Goal: Task Accomplishment & Management: Manage account settings

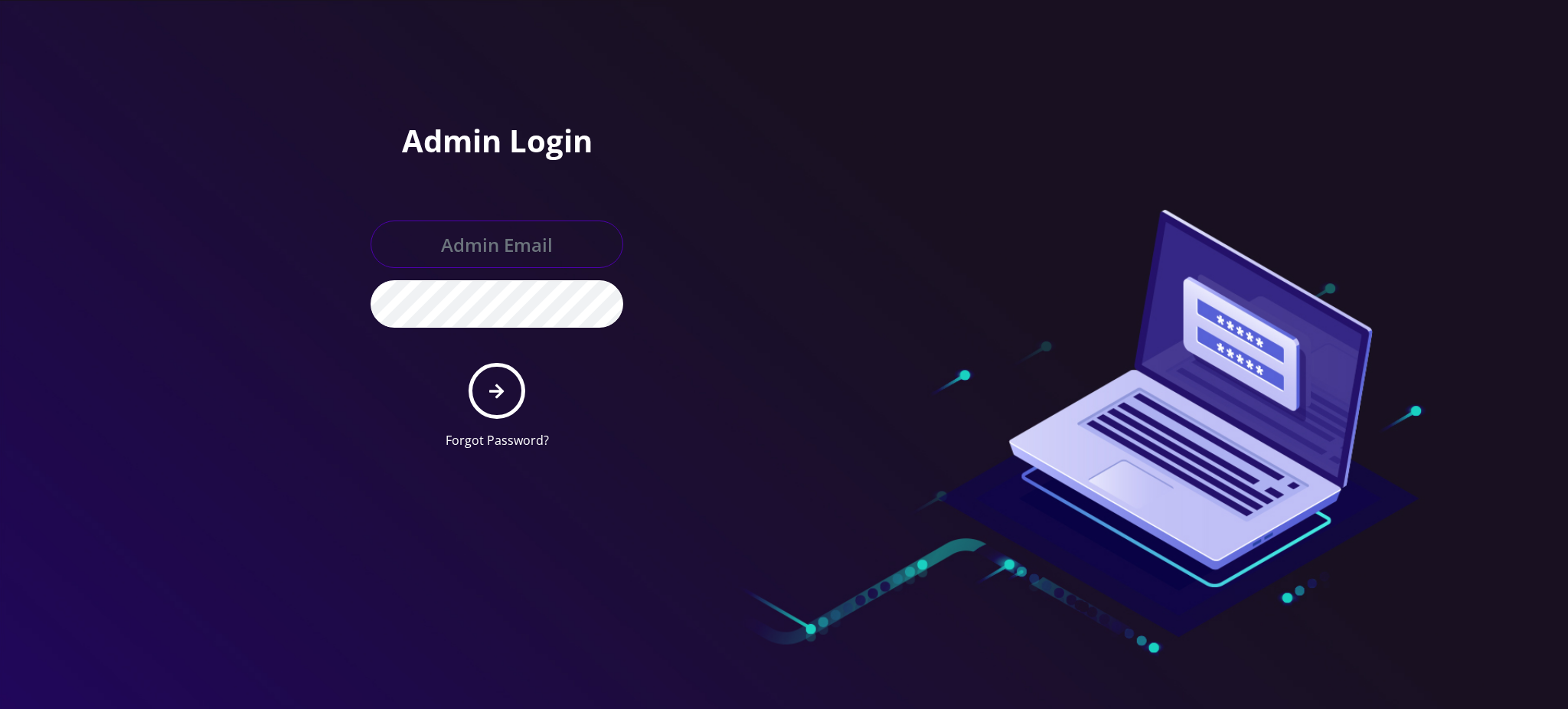
type input "[PERSON_NAME][EMAIL_ADDRESS][DOMAIN_NAME]"
click at [494, 396] on icon "submit" at bounding box center [496, 391] width 15 height 17
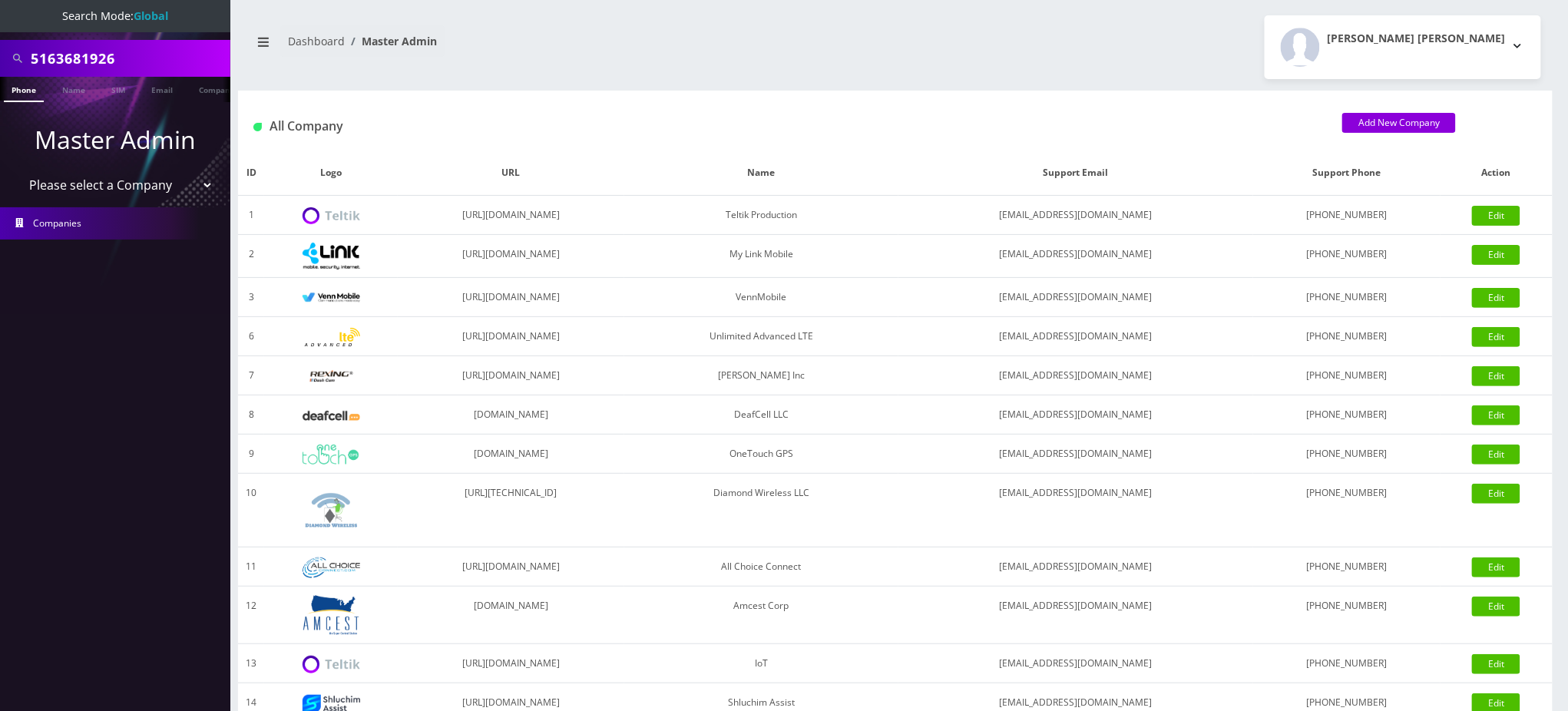
drag, startPoint x: 131, startPoint y: 61, endPoint x: 0, endPoint y: 59, distance: 131.0
click at [0, 59] on div "5163681926" at bounding box center [115, 57] width 230 height 37
click at [99, 55] on input "text" at bounding box center [129, 58] width 195 height 29
type input "Shani"
click at [73, 95] on link "Name" at bounding box center [73, 89] width 39 height 25
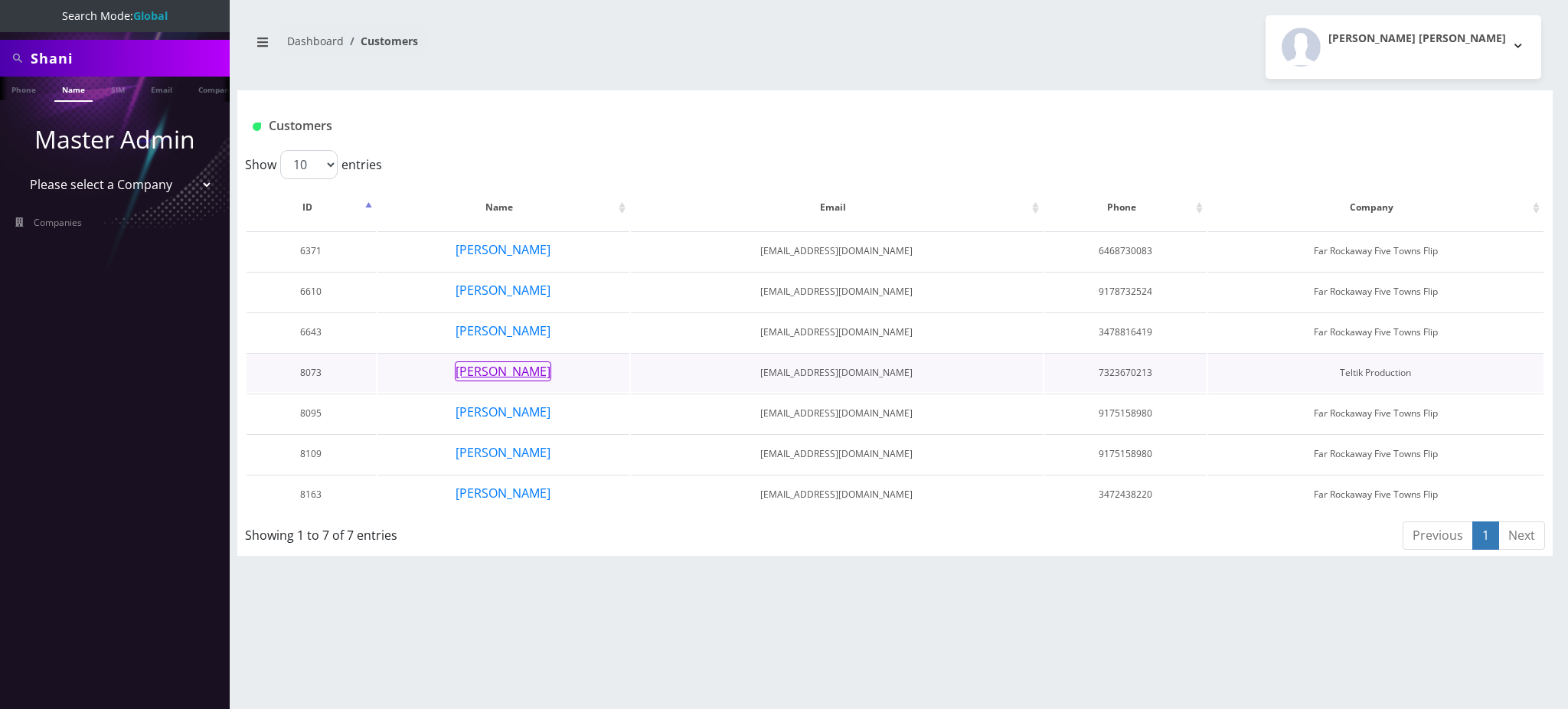
click at [523, 367] on button "Shani Feibusch" at bounding box center [502, 371] width 96 height 20
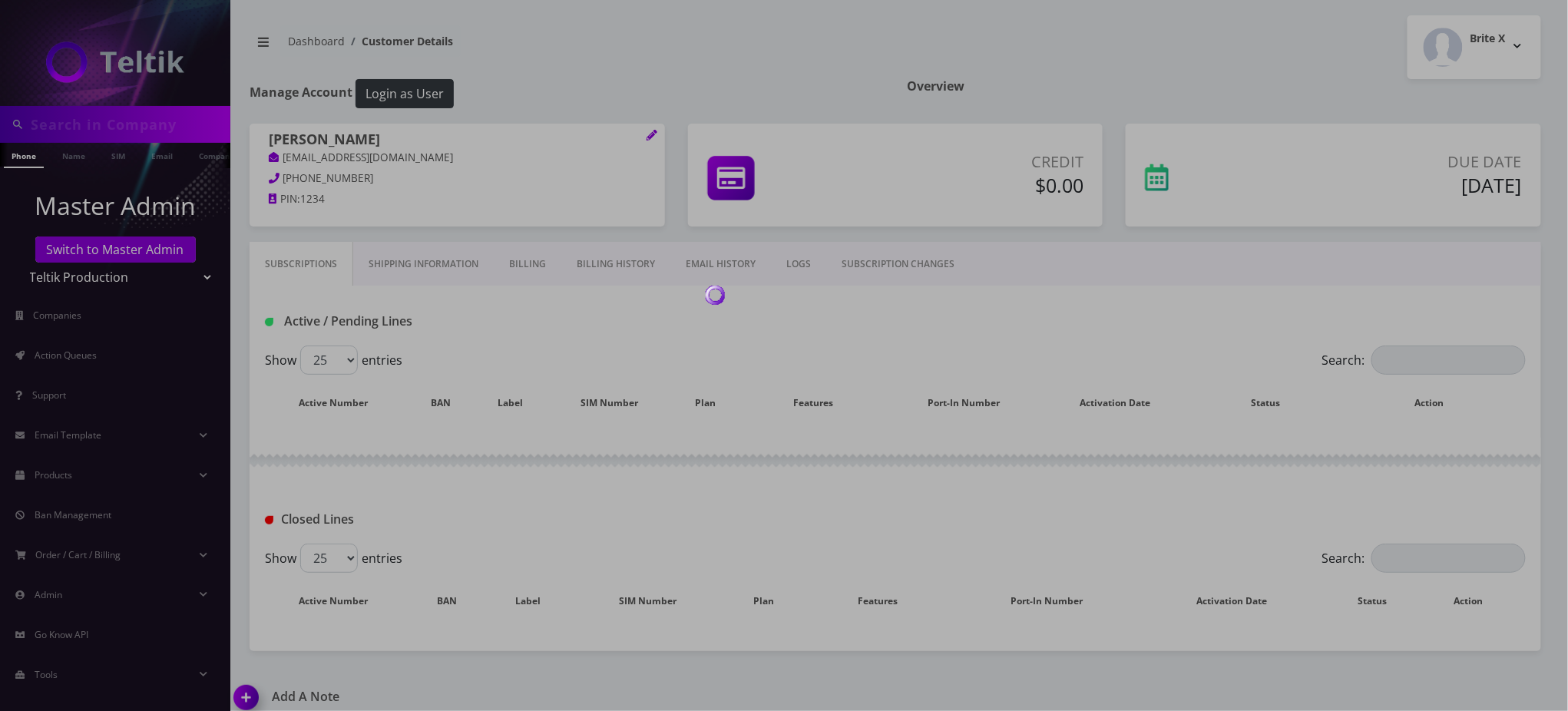
type input "Shani"
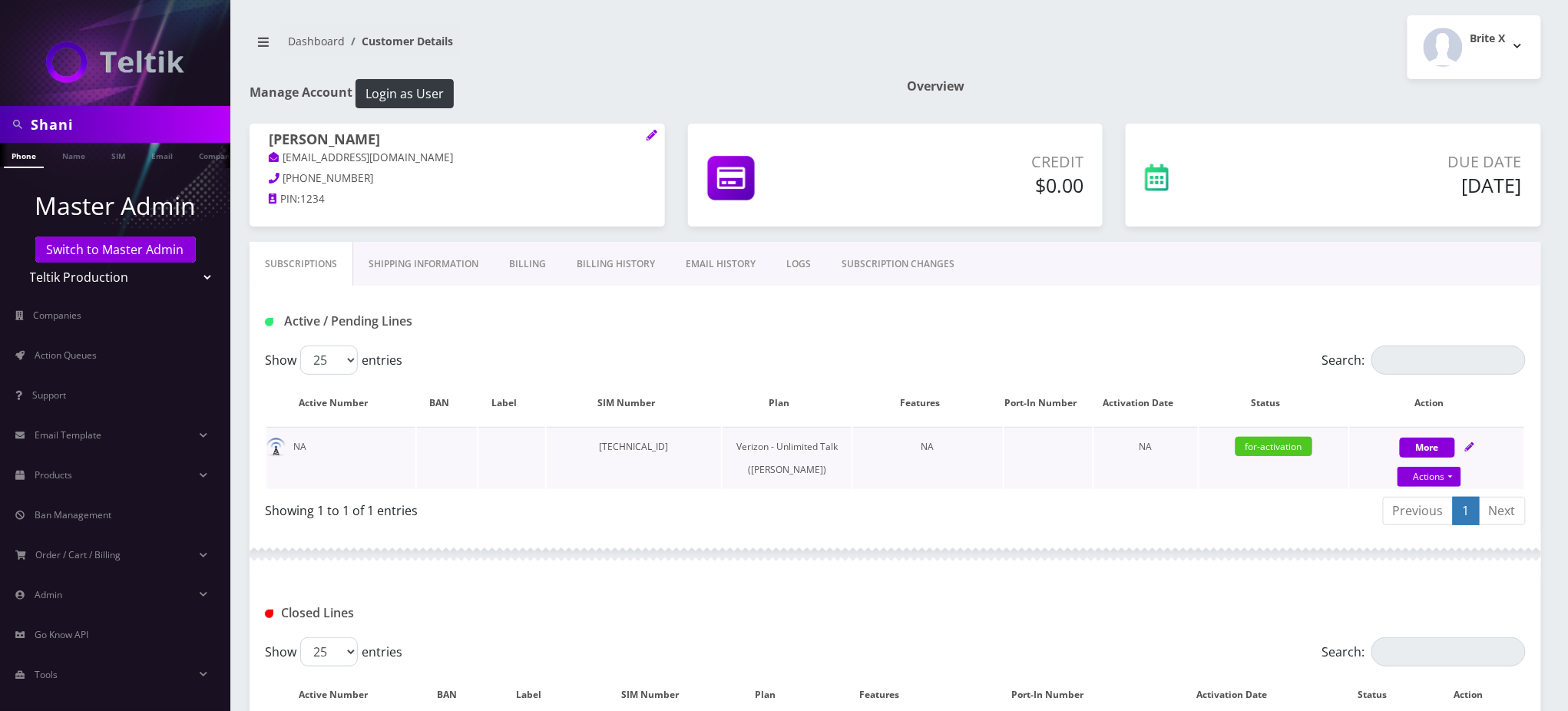
click at [641, 445] on td "[TECHNICAL_ID]" at bounding box center [634, 457] width 175 height 62
copy td "[TECHNICAL_ID]"
click at [101, 351] on link "Action Queues" at bounding box center [115, 355] width 230 height 32
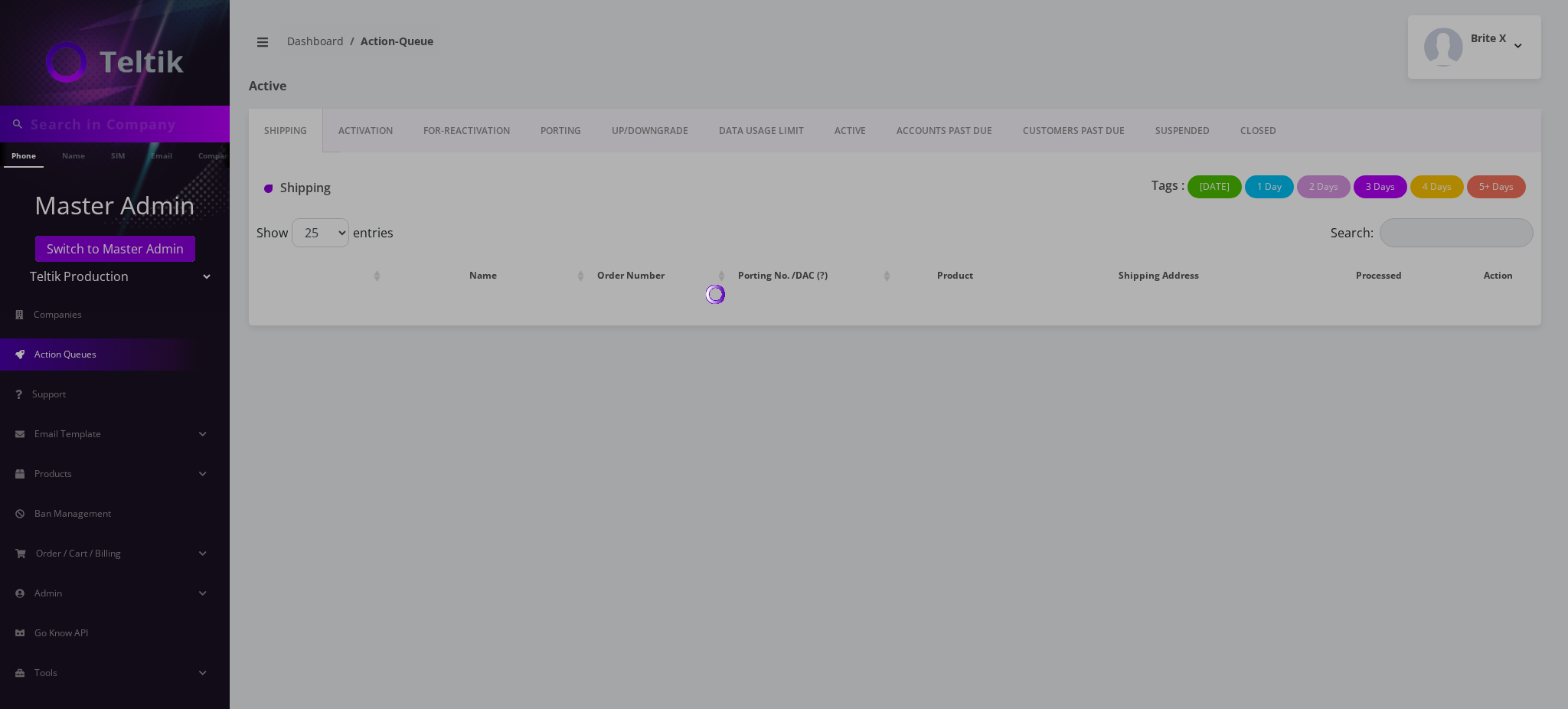
type input "Shani"
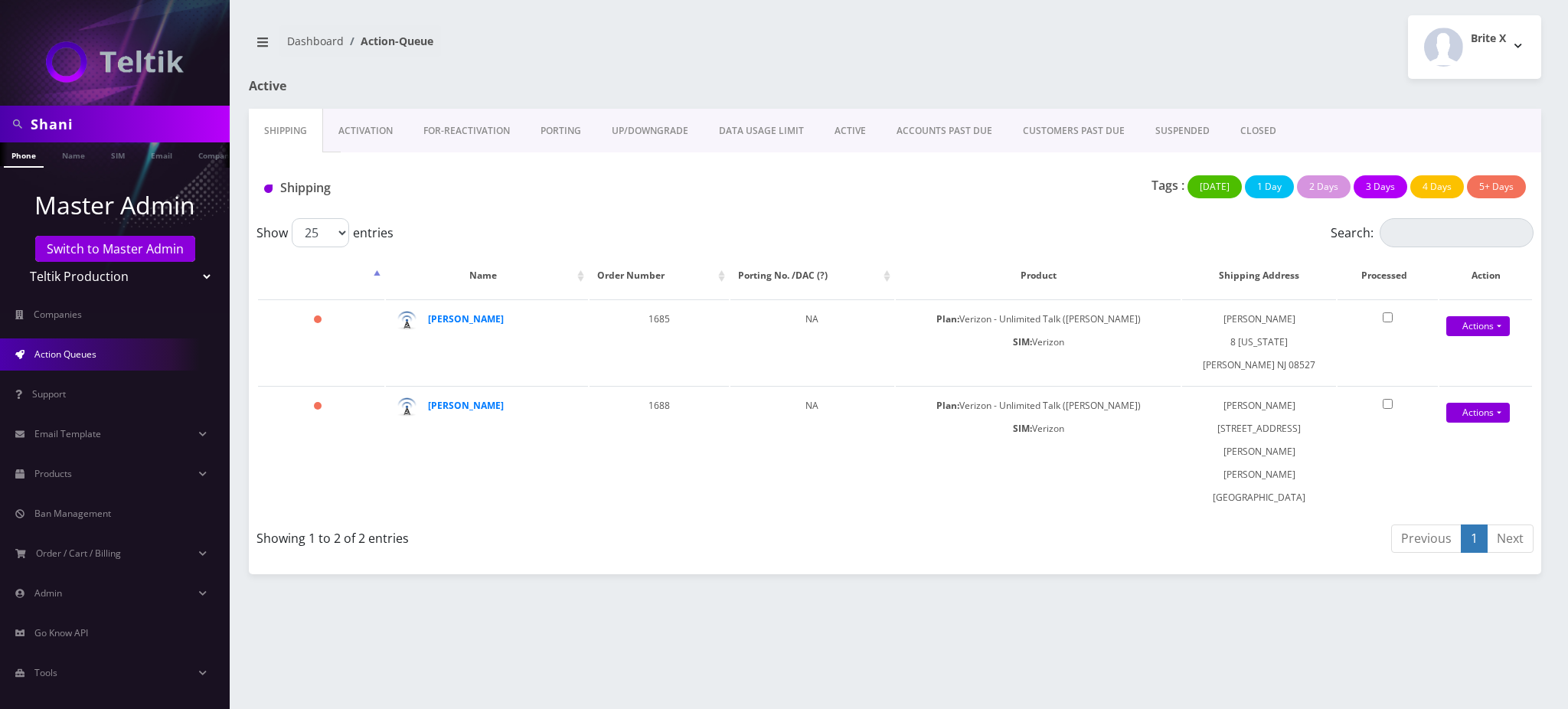
click at [368, 131] on link "Activation" at bounding box center [365, 130] width 85 height 44
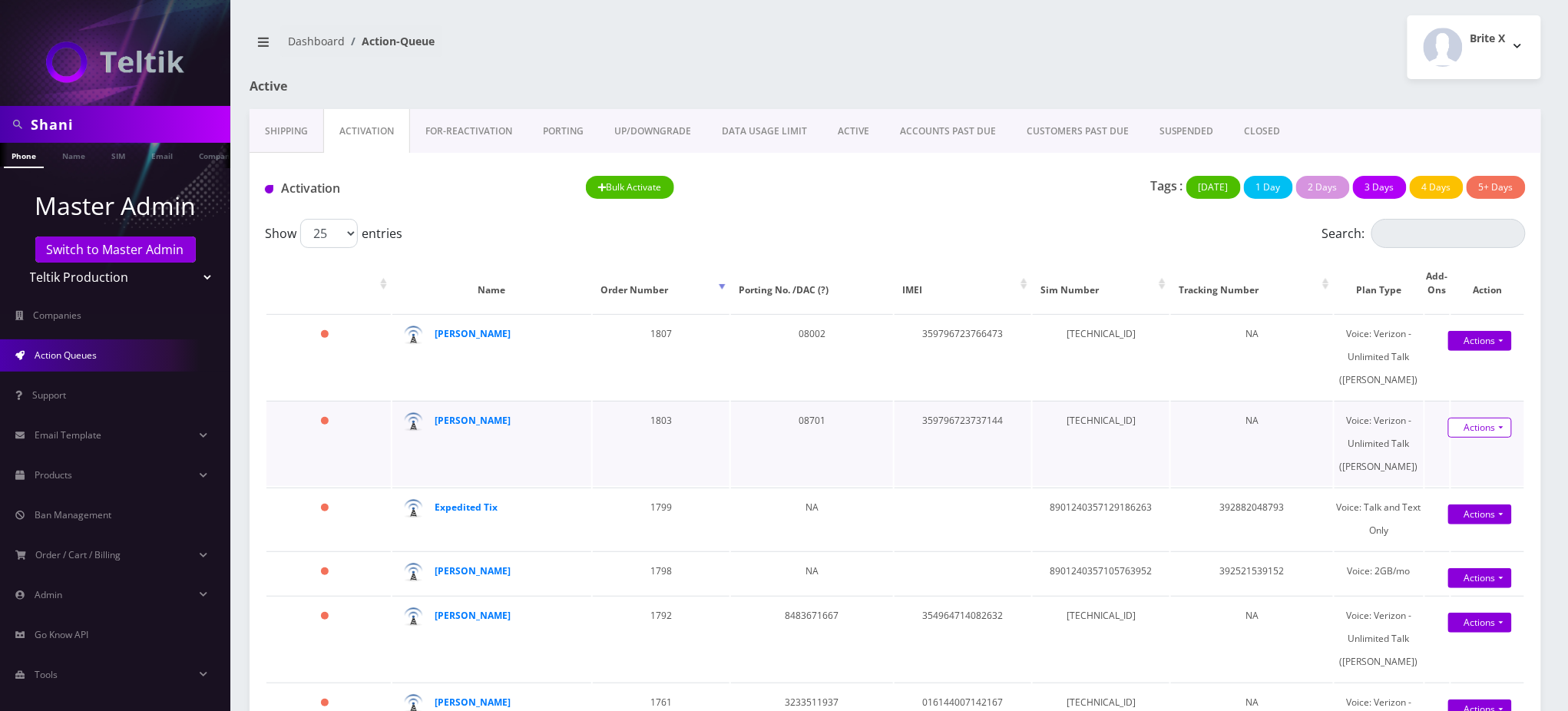
click at [1459, 438] on link "Actions" at bounding box center [1480, 427] width 64 height 20
click at [1439, 469] on link "Activate" at bounding box center [1497, 456] width 123 height 23
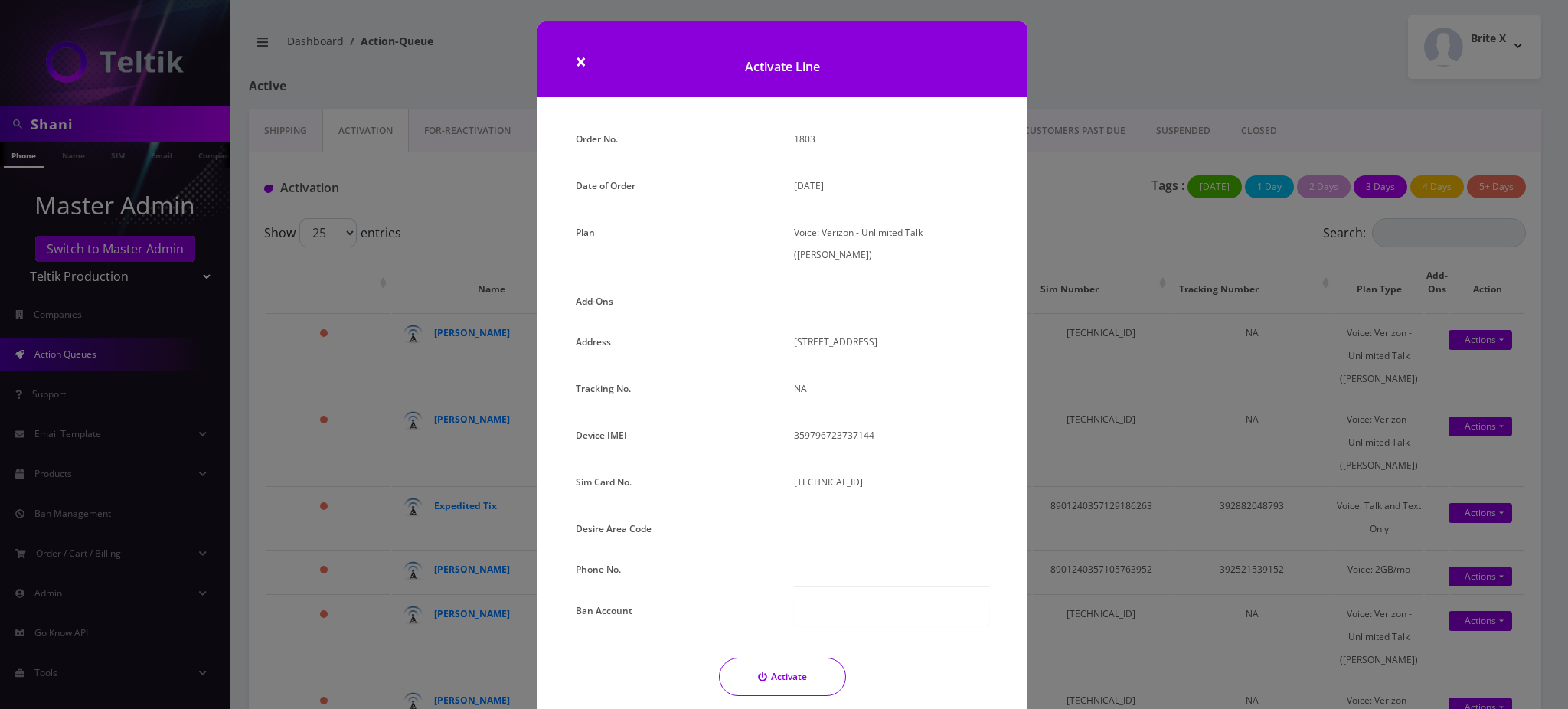
click at [859, 517] on div at bounding box center [891, 531] width 218 height 28
click at [816, 517] on div at bounding box center [891, 531] width 218 height 28
click at [863, 492] on div "Order No. 1803 Date of Order August 27, 2025 Plan Voice: Verizon - Unlimited Ta…" at bounding box center [782, 440] width 436 height 627
click at [655, 517] on div "Desire Area Code" at bounding box center [673, 531] width 218 height 28
drag, startPoint x: 663, startPoint y: 506, endPoint x: 732, endPoint y: 495, distance: 69.9
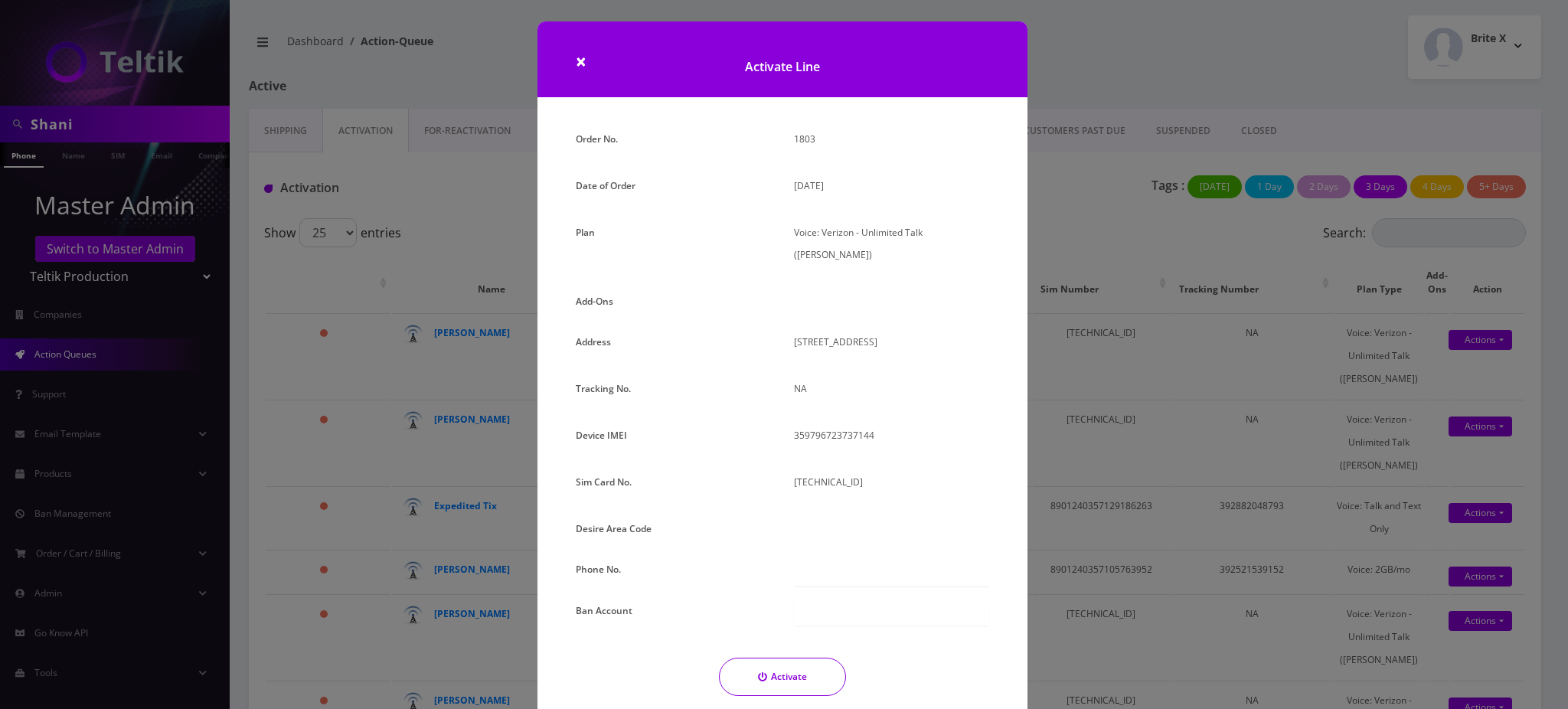
click at [664, 517] on div "Desire Area Code" at bounding box center [673, 531] width 218 height 28
click at [891, 494] on div "Order No. 1803 Date of Order August 27, 2025 Plan Voice: Verizon - Unlimited Ta…" at bounding box center [782, 440] width 436 height 627
click at [888, 471] on p "89148000011798241707" at bounding box center [892, 482] width 195 height 22
click at [919, 488] on div "Order No. 1803 Date of Order August 27, 2025 Plan Voice: Verizon - Unlimited Ta…" at bounding box center [782, 440] width 436 height 627
click at [927, 471] on p "89148000011798241707" at bounding box center [892, 482] width 195 height 22
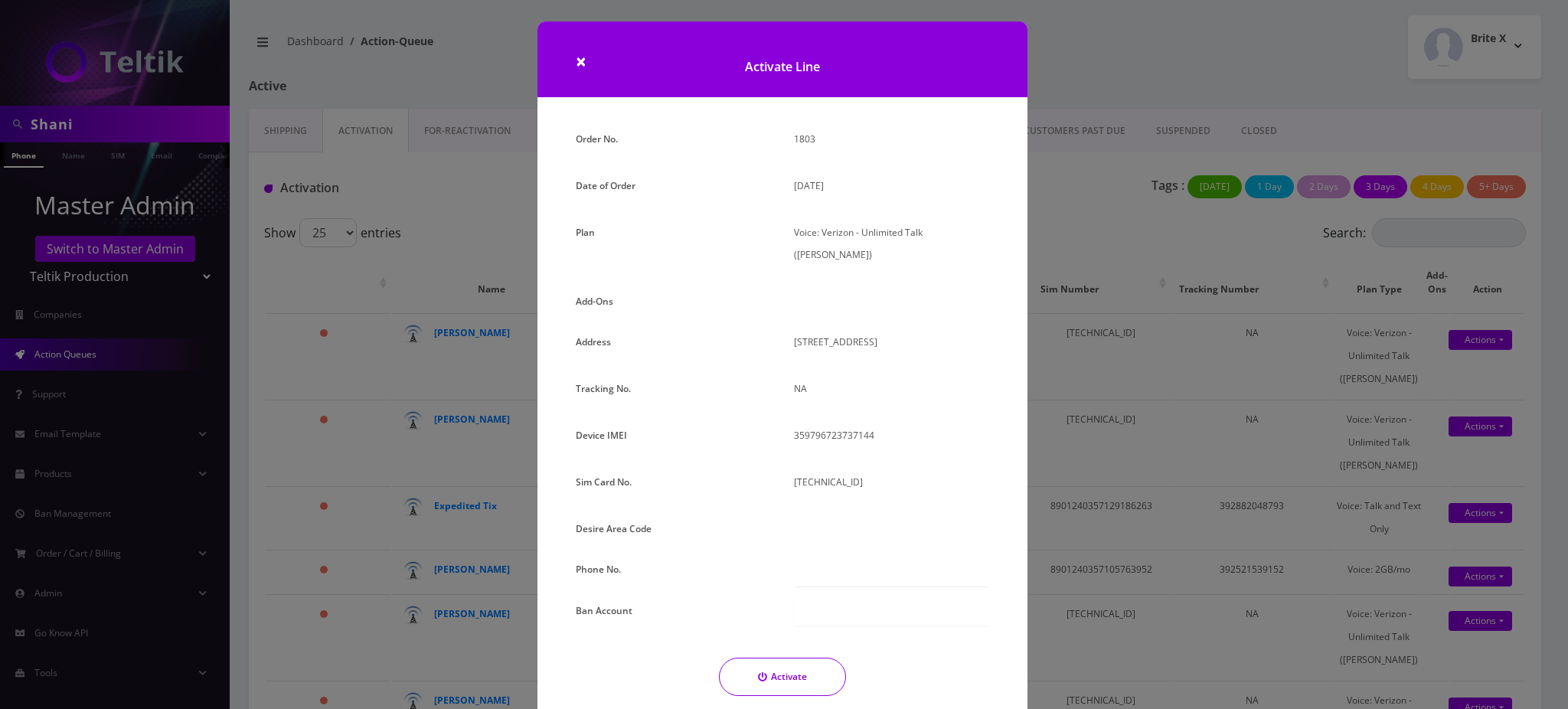
click at [934, 517] on div at bounding box center [891, 531] width 218 height 28
click at [919, 496] on div "Order No. 1803 Date of Order August 27, 2025 Plan Voice: Verizon - Unlimited Ta…" at bounding box center [782, 440] width 436 height 627
click at [885, 517] on div at bounding box center [891, 531] width 218 height 28
click at [847, 495] on div "Order No. 1803 Date of Order August 27, 2025 Plan Voice: Verizon - Unlimited Ta…" at bounding box center [782, 440] width 436 height 627
drag, startPoint x: 860, startPoint y: 503, endPoint x: 847, endPoint y: 513, distance: 16.4
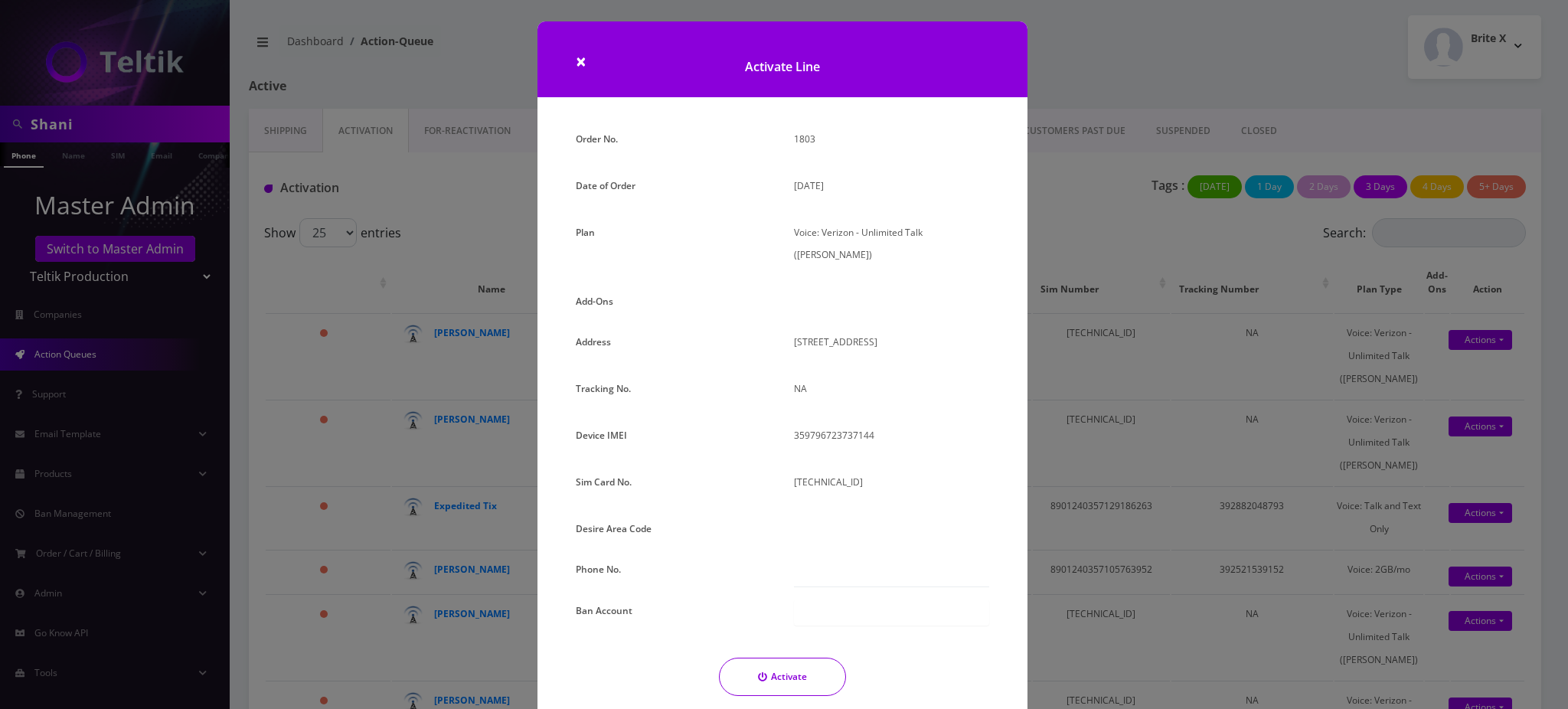
click at [860, 517] on div at bounding box center [891, 531] width 218 height 28
click at [858, 495] on div "Order No. 1803 Date of Order August 27, 2025 Plan Voice: Verizon - Unlimited Ta…" at bounding box center [782, 440] width 436 height 627
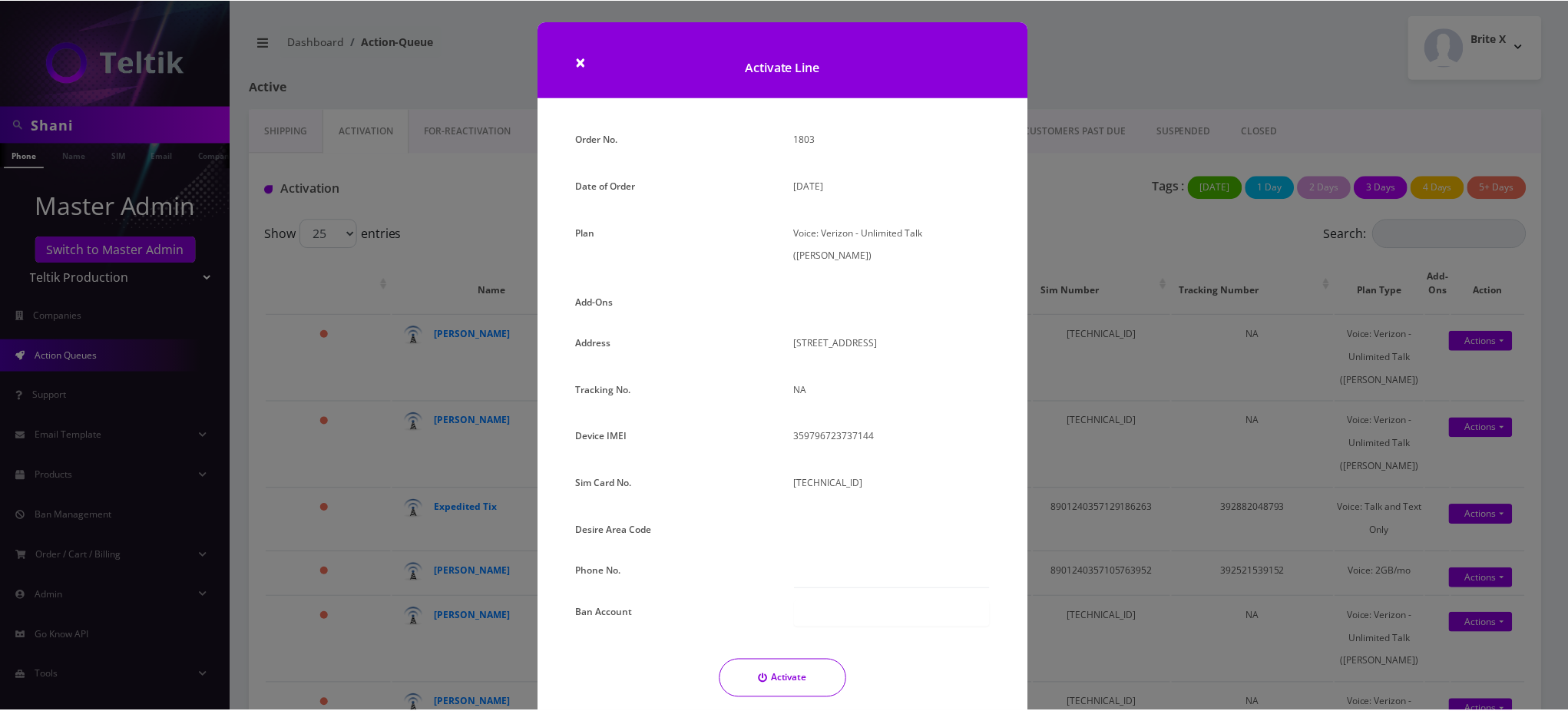
scroll to position [82, 0]
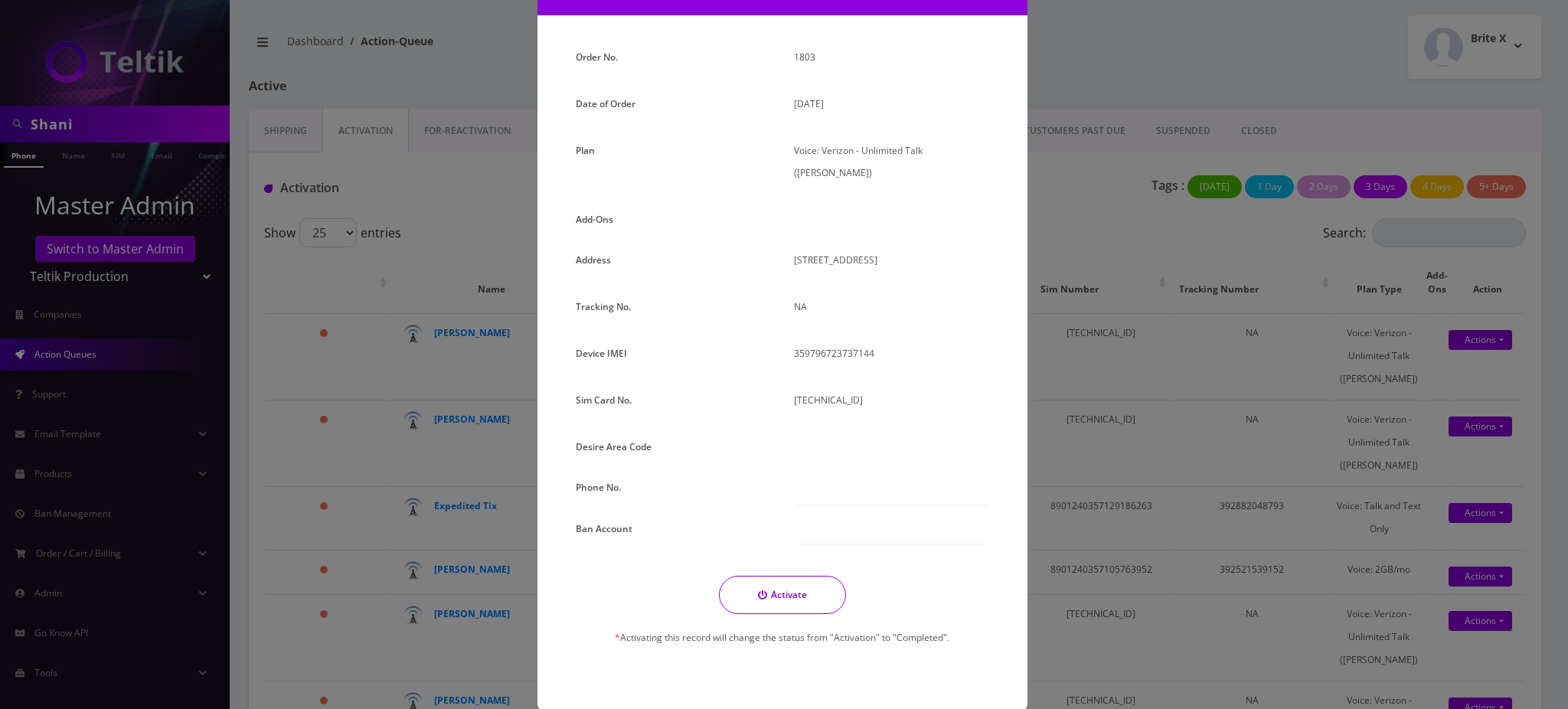
click at [501, 182] on div "× Activate Line Order No. 1803 Date of Order August 27, 2025 Plan Voice: Verizo…" at bounding box center [784, 354] width 1568 height 709
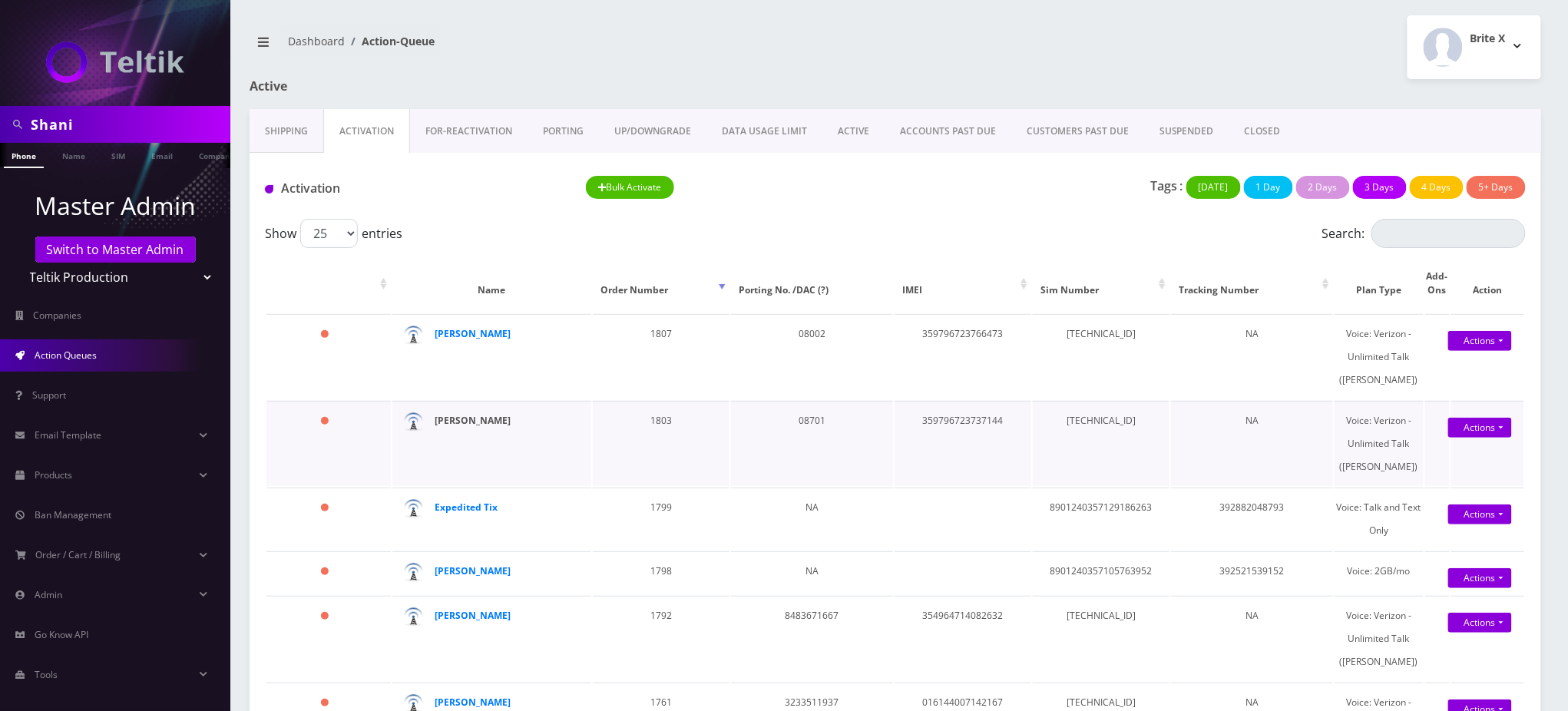
click at [491, 426] on strong "[PERSON_NAME]" at bounding box center [473, 421] width 76 height 13
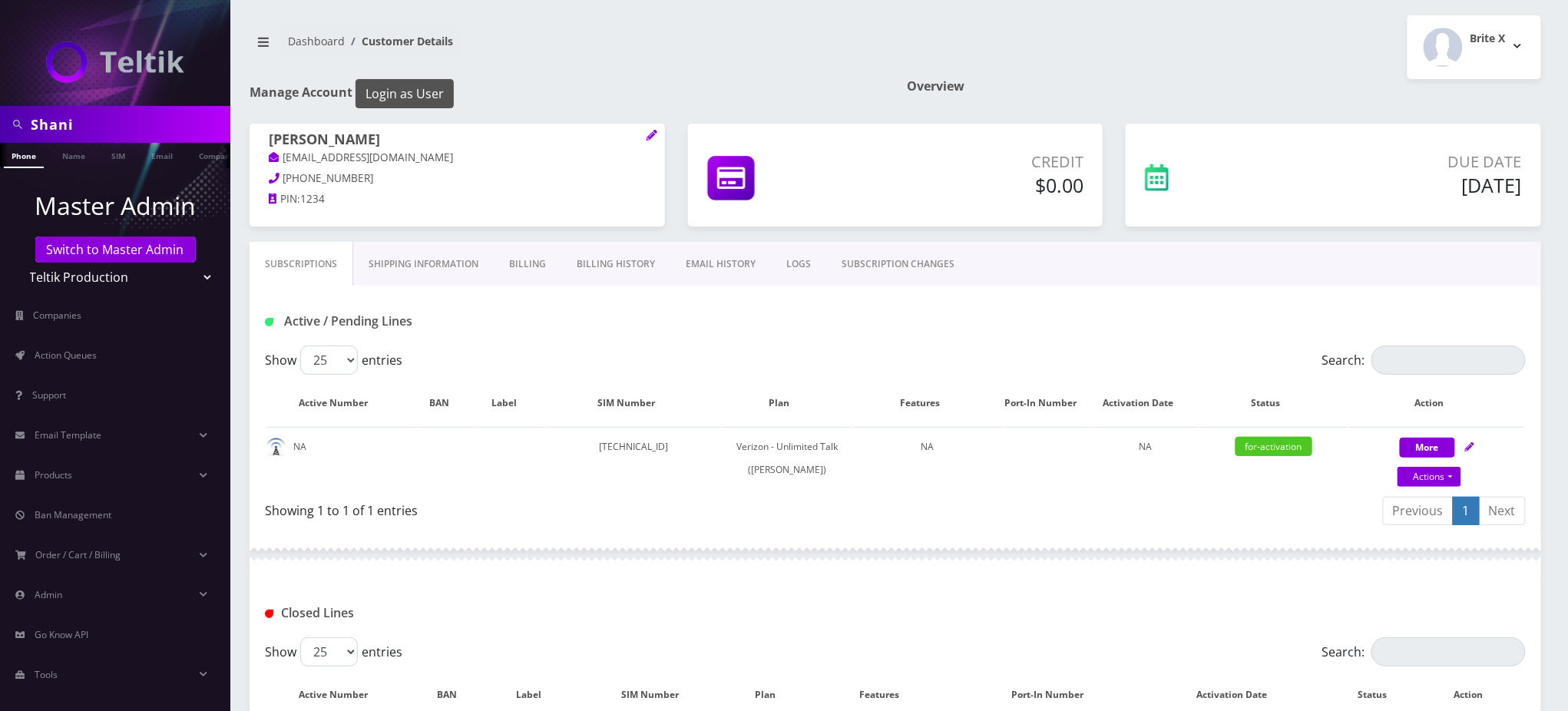
click at [421, 89] on button "Login as User" at bounding box center [404, 93] width 99 height 29
click at [690, 445] on td "89148000011798241707" at bounding box center [634, 457] width 175 height 62
copy td "89148000011798241707"
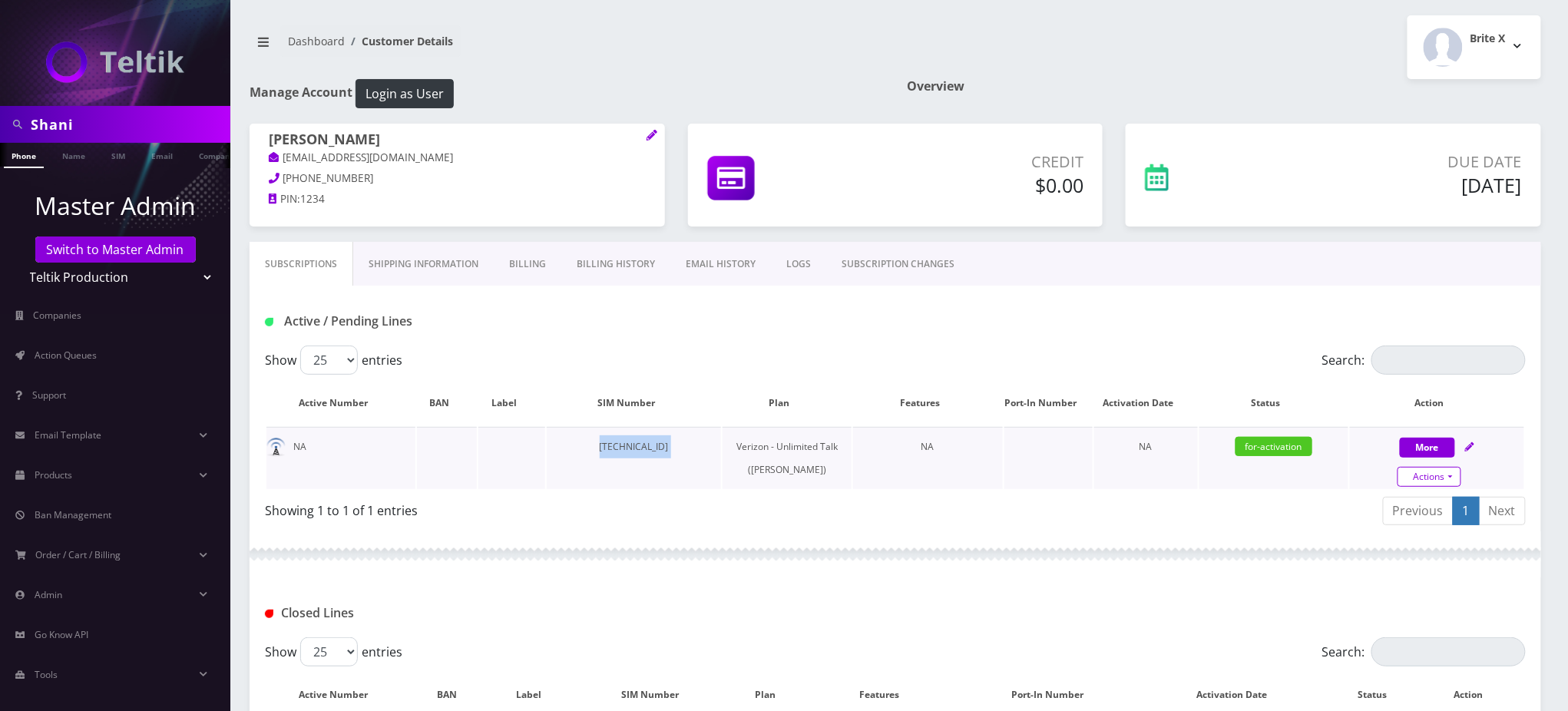
click at [1444, 478] on link "Actions" at bounding box center [1429, 476] width 64 height 20
select select "459"
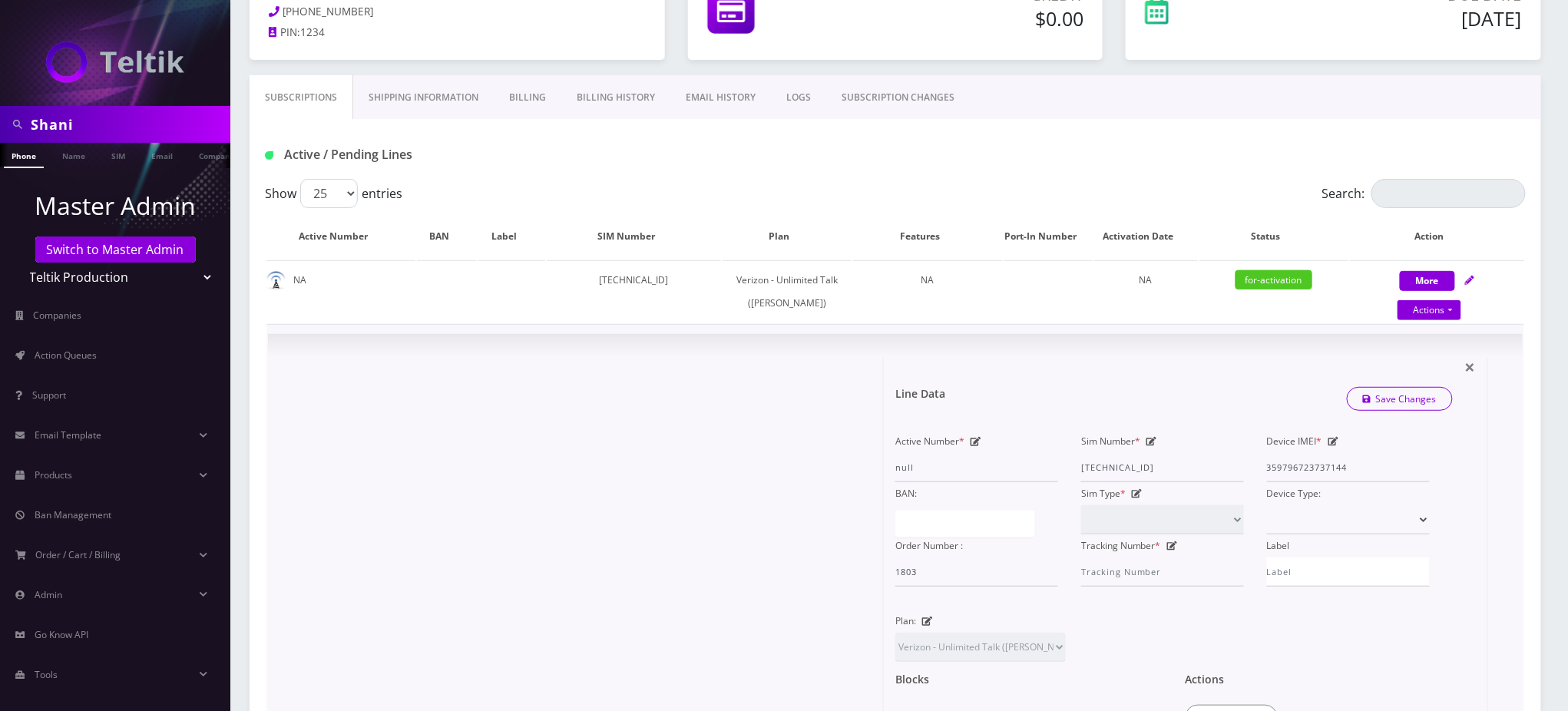
scroll to position [204, 0]
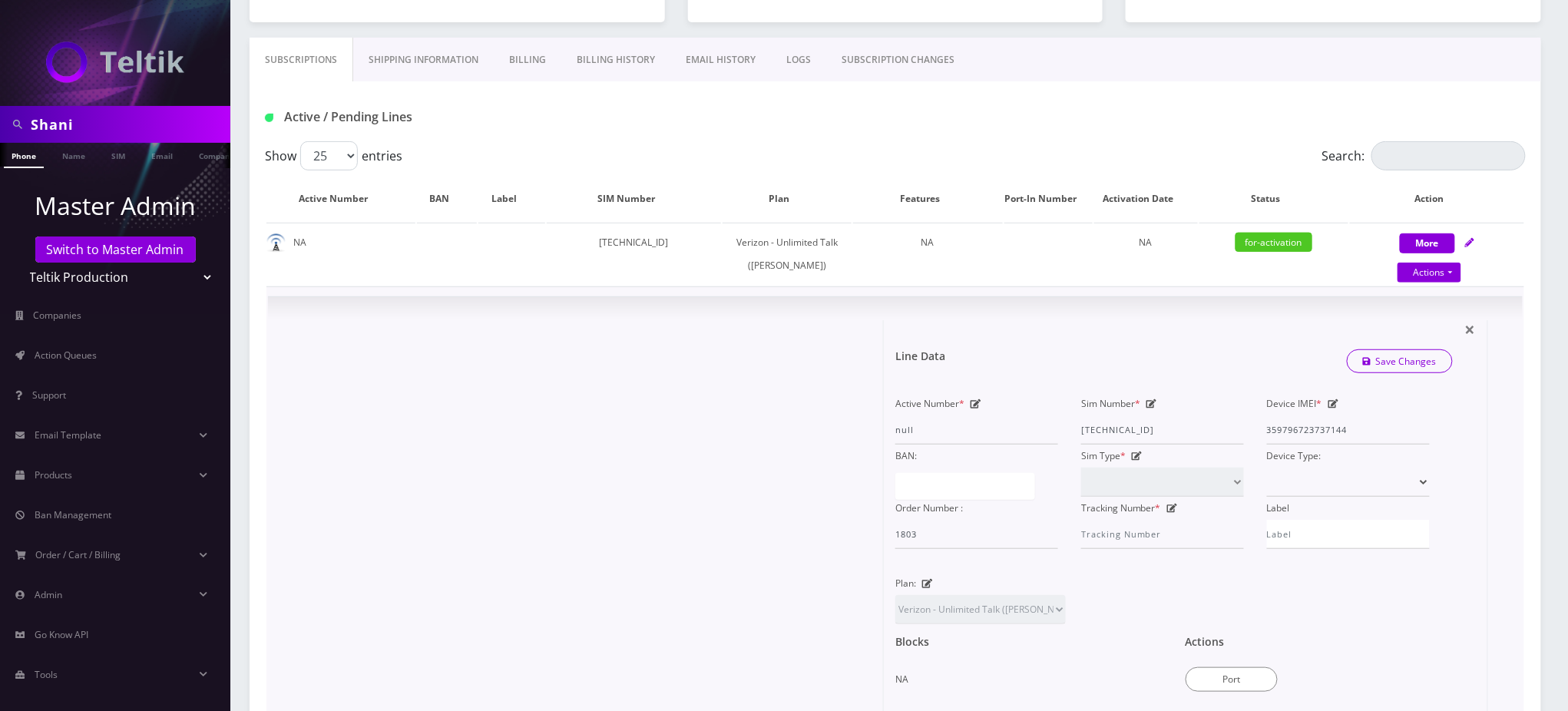
click at [1334, 409] on icon at bounding box center [1333, 404] width 10 height 9
click at [1364, 444] on input "Device IMEI *" at bounding box center [1348, 429] width 163 height 29
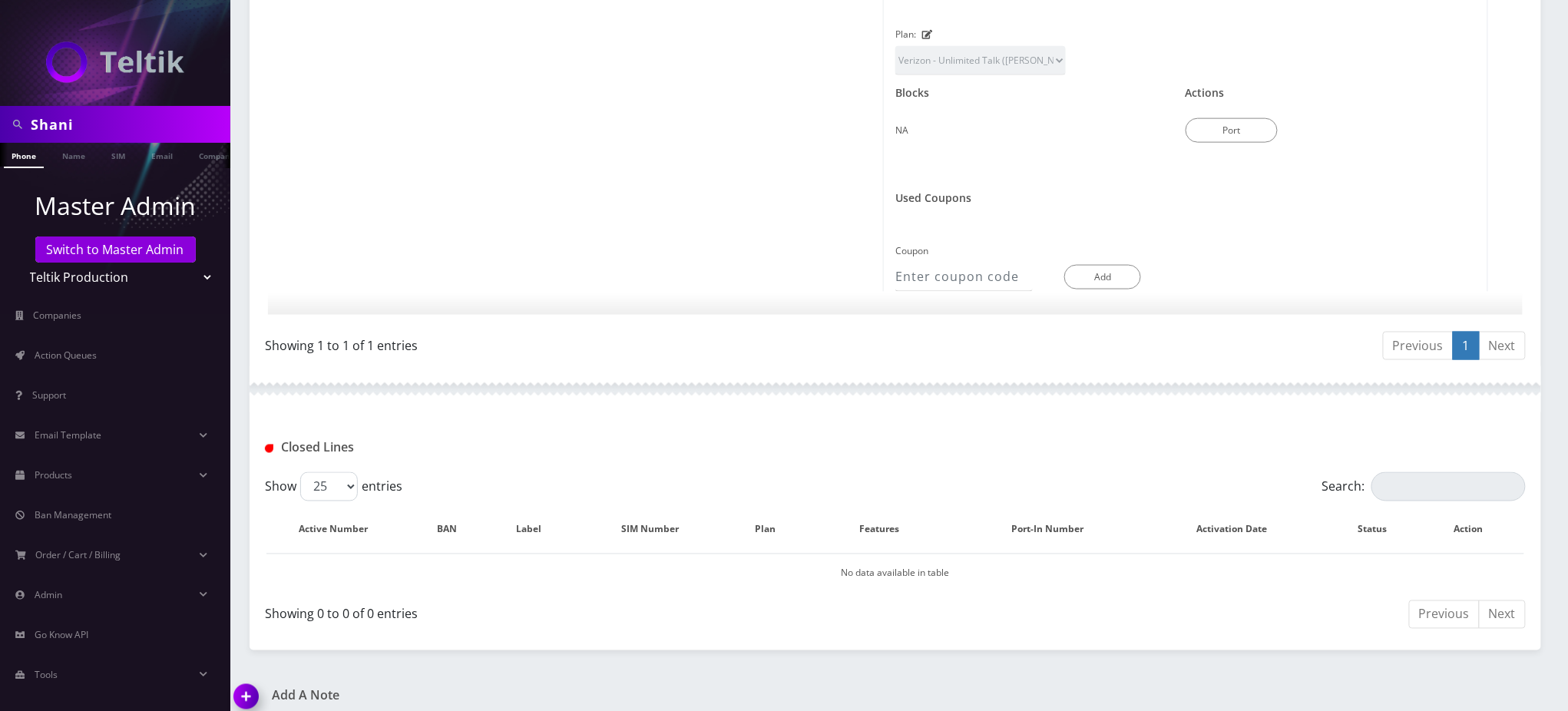
scroll to position [929, 0]
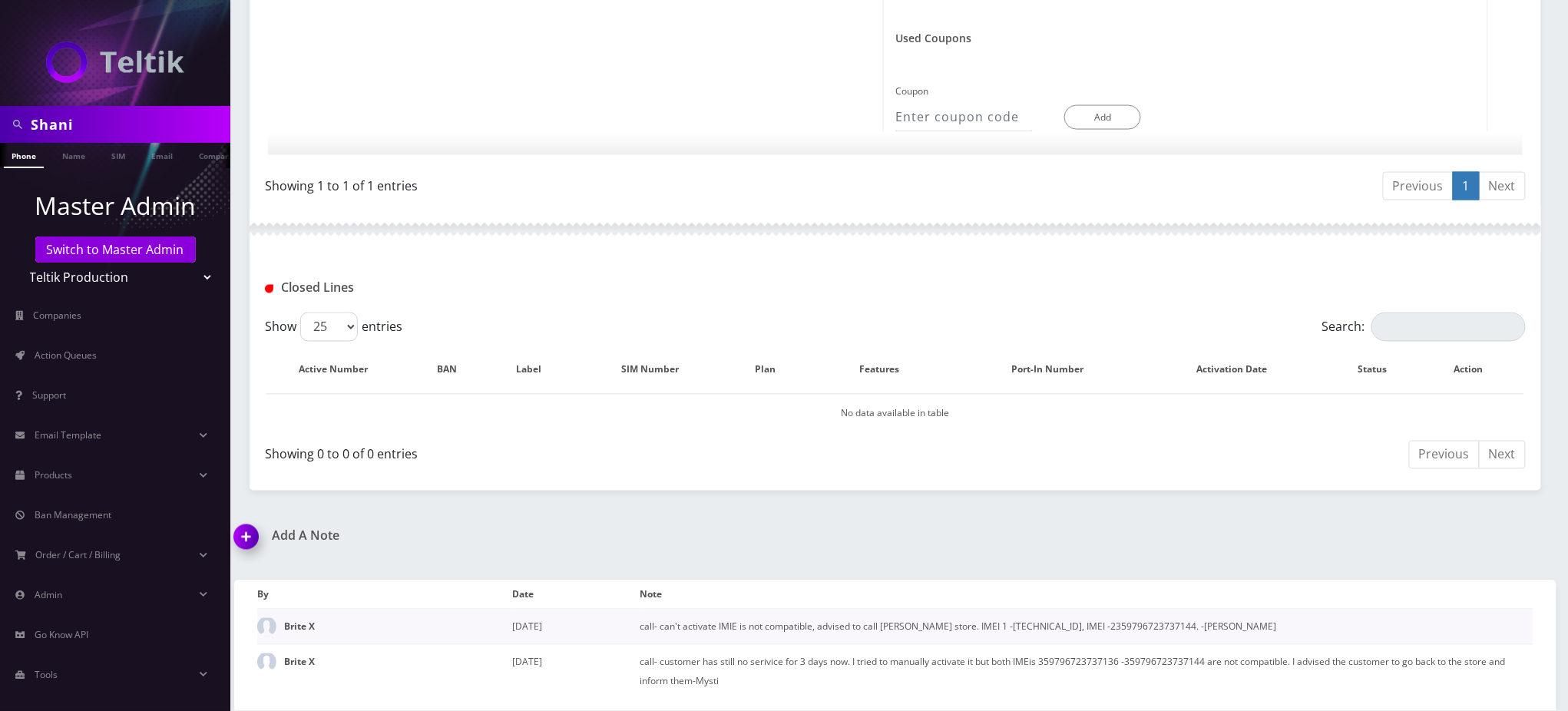
click at [1125, 626] on td "call- can't activate IMIE is not compatible, advised to call [PERSON_NAME] stor…" at bounding box center [1087, 627] width 893 height 36
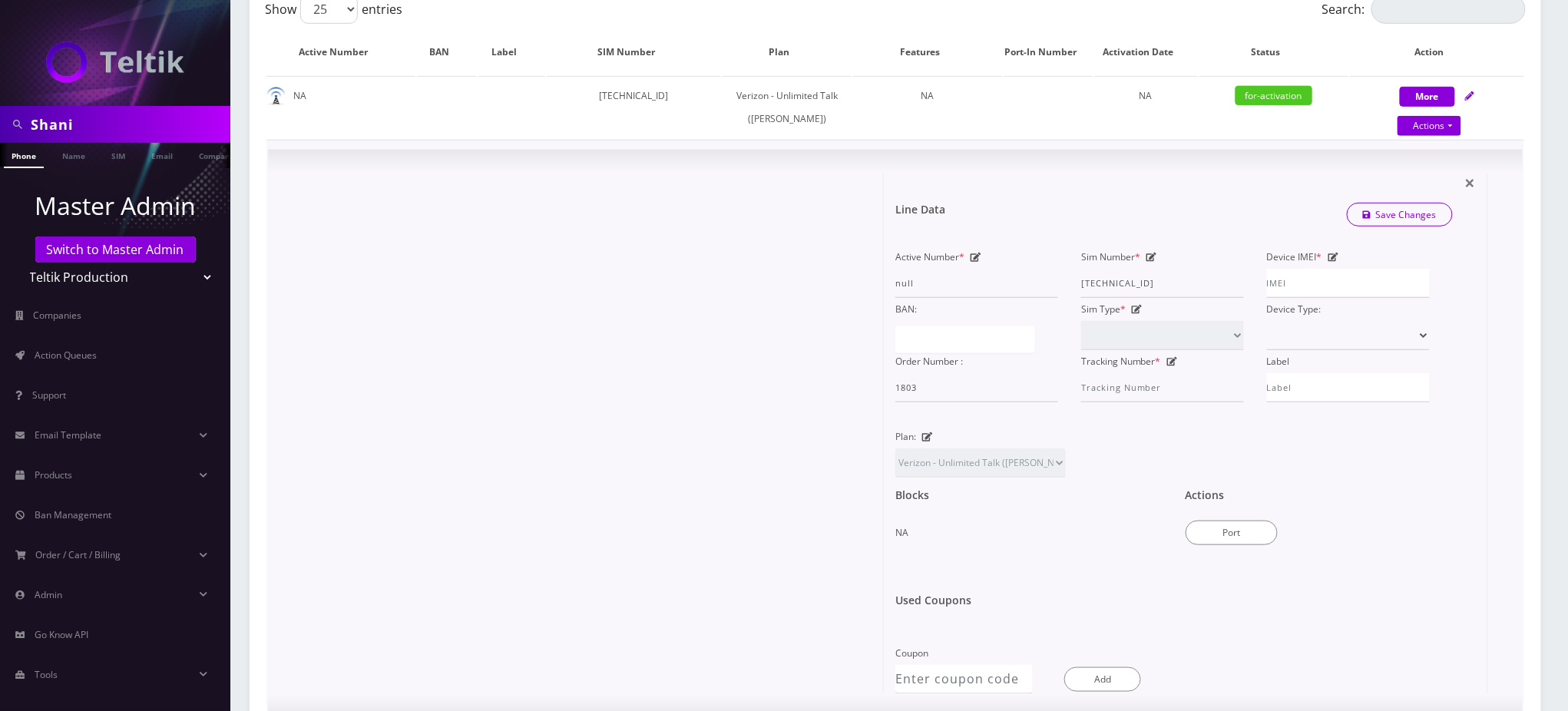
scroll to position [315, 0]
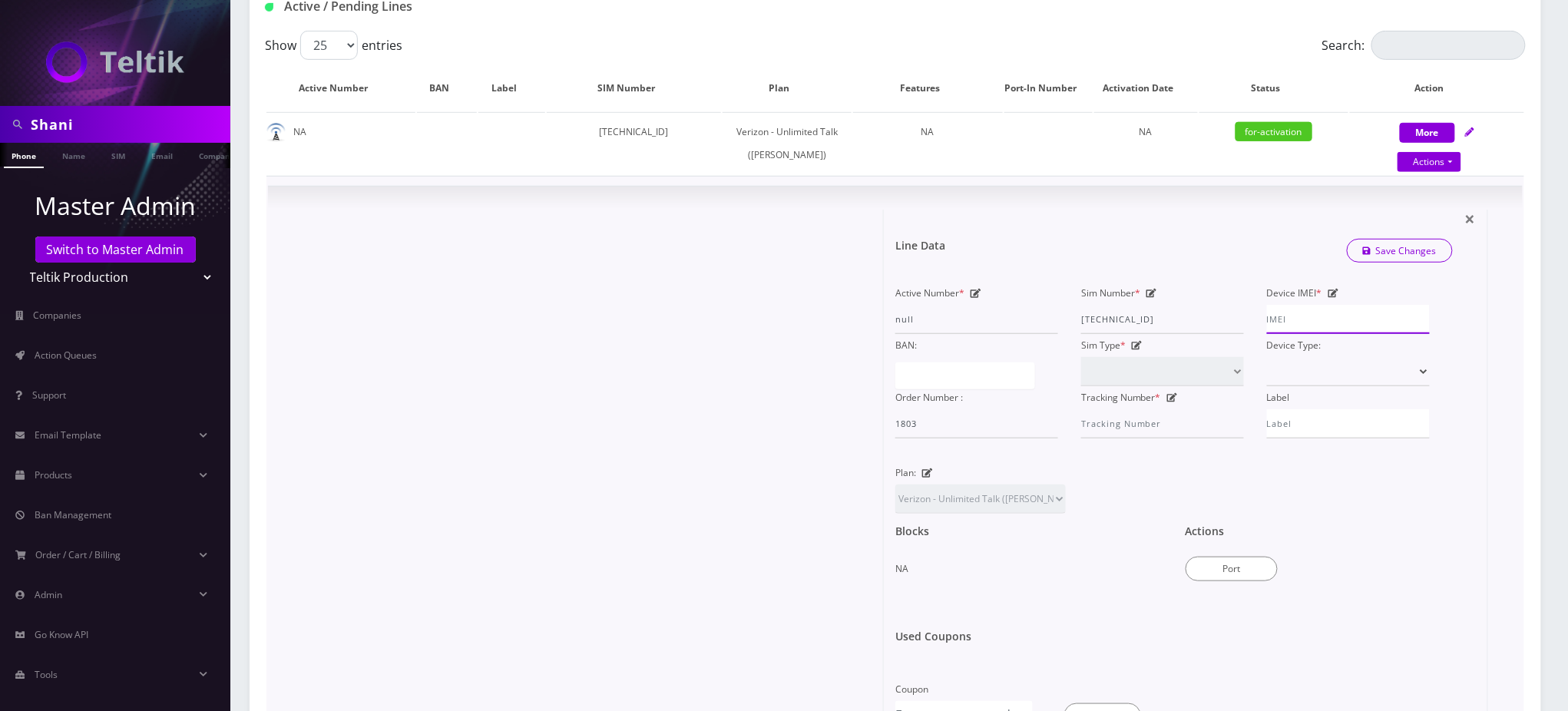
click at [1311, 334] on input "Device IMEI *" at bounding box center [1348, 318] width 163 height 29
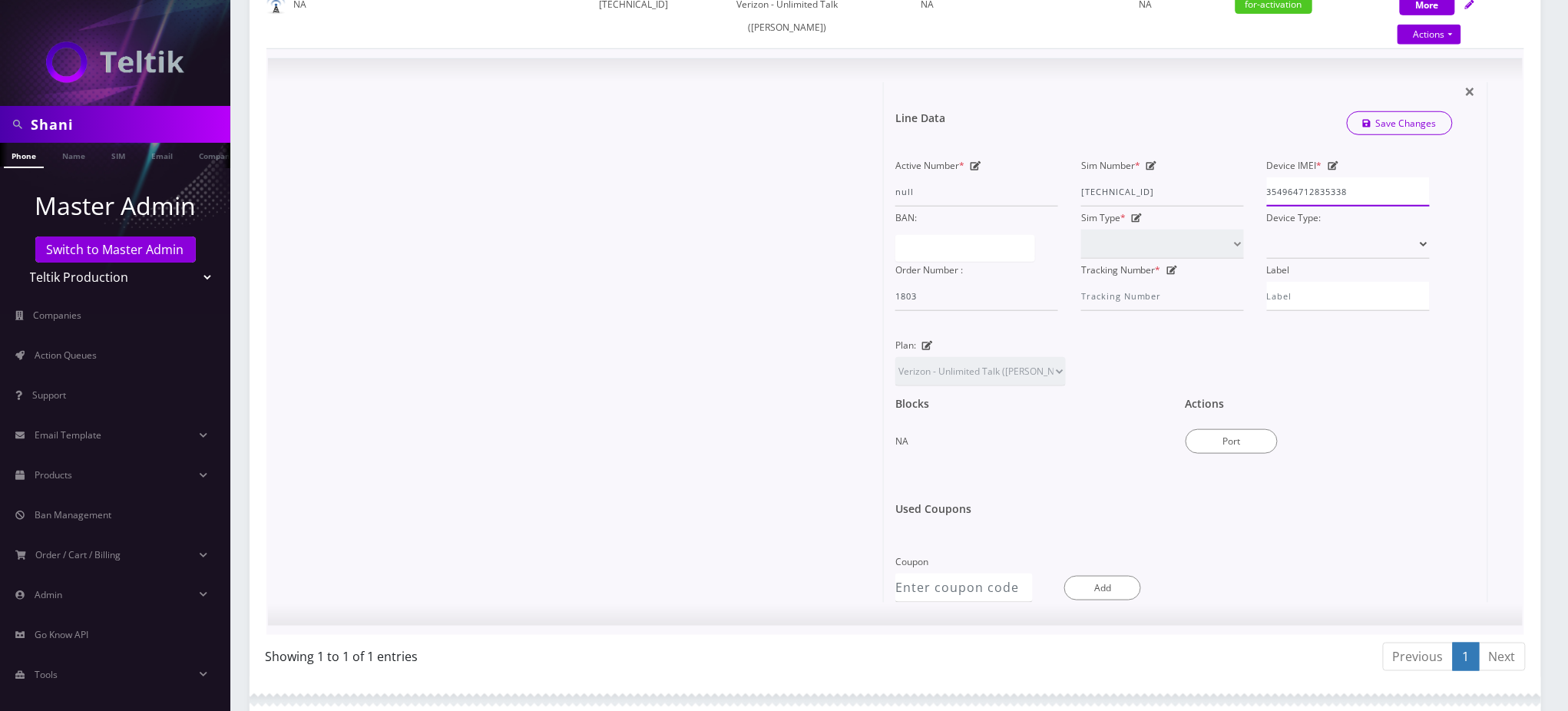
scroll to position [418, 0]
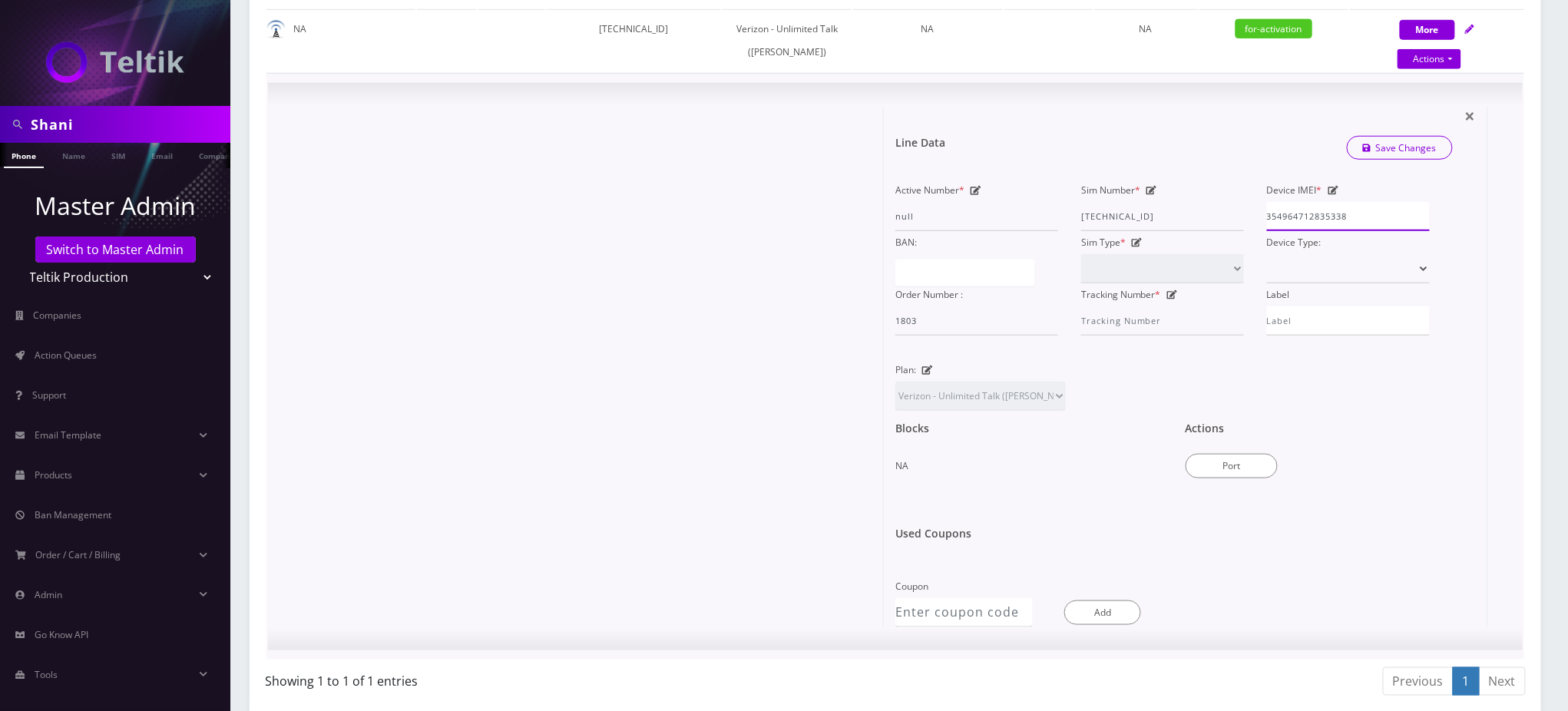
click at [1319, 231] on input "354964712835338" at bounding box center [1348, 216] width 163 height 29
type input "354964712835338"
click at [1395, 160] on link "Save Changes" at bounding box center [1401, 147] width 107 height 23
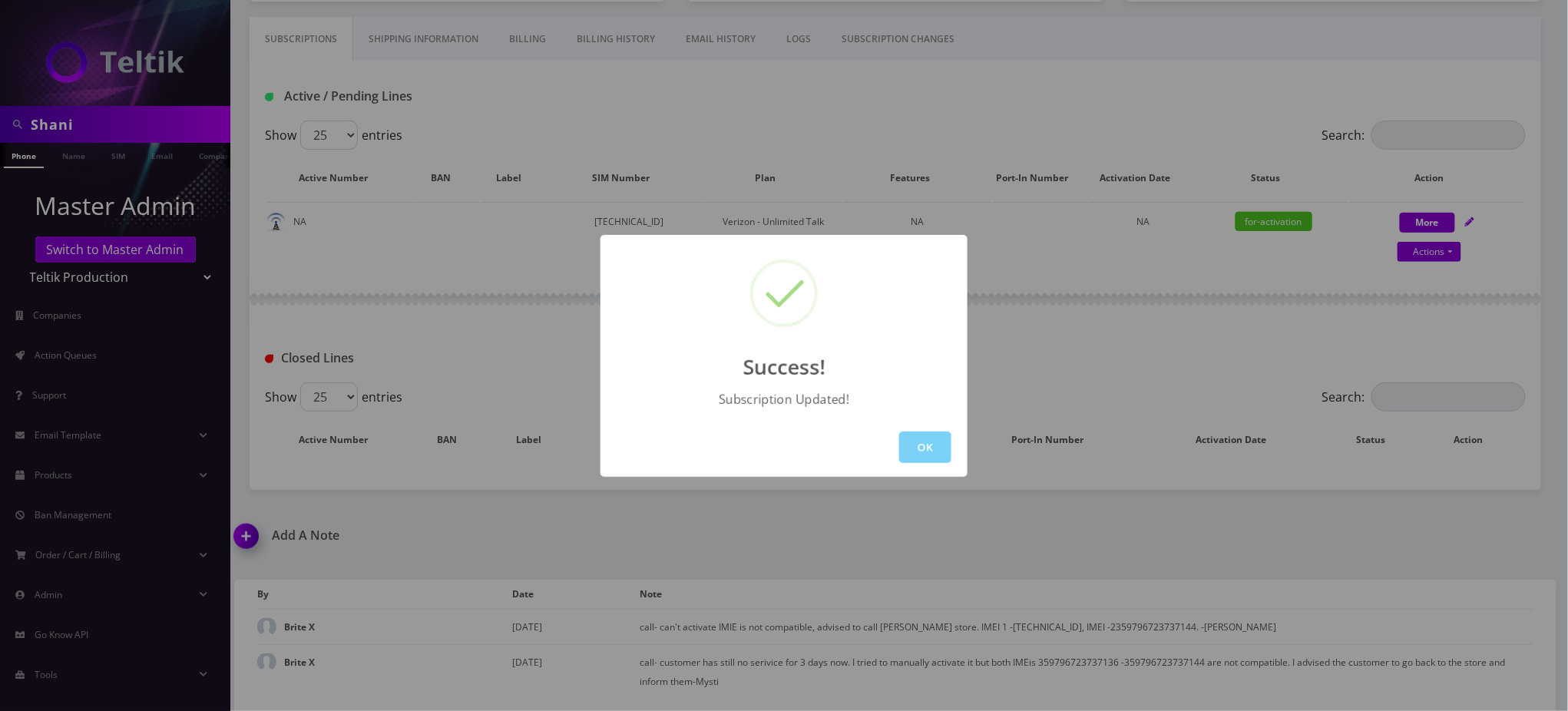
scroll to position [243, 0]
click at [930, 448] on button "OK" at bounding box center [925, 447] width 53 height 32
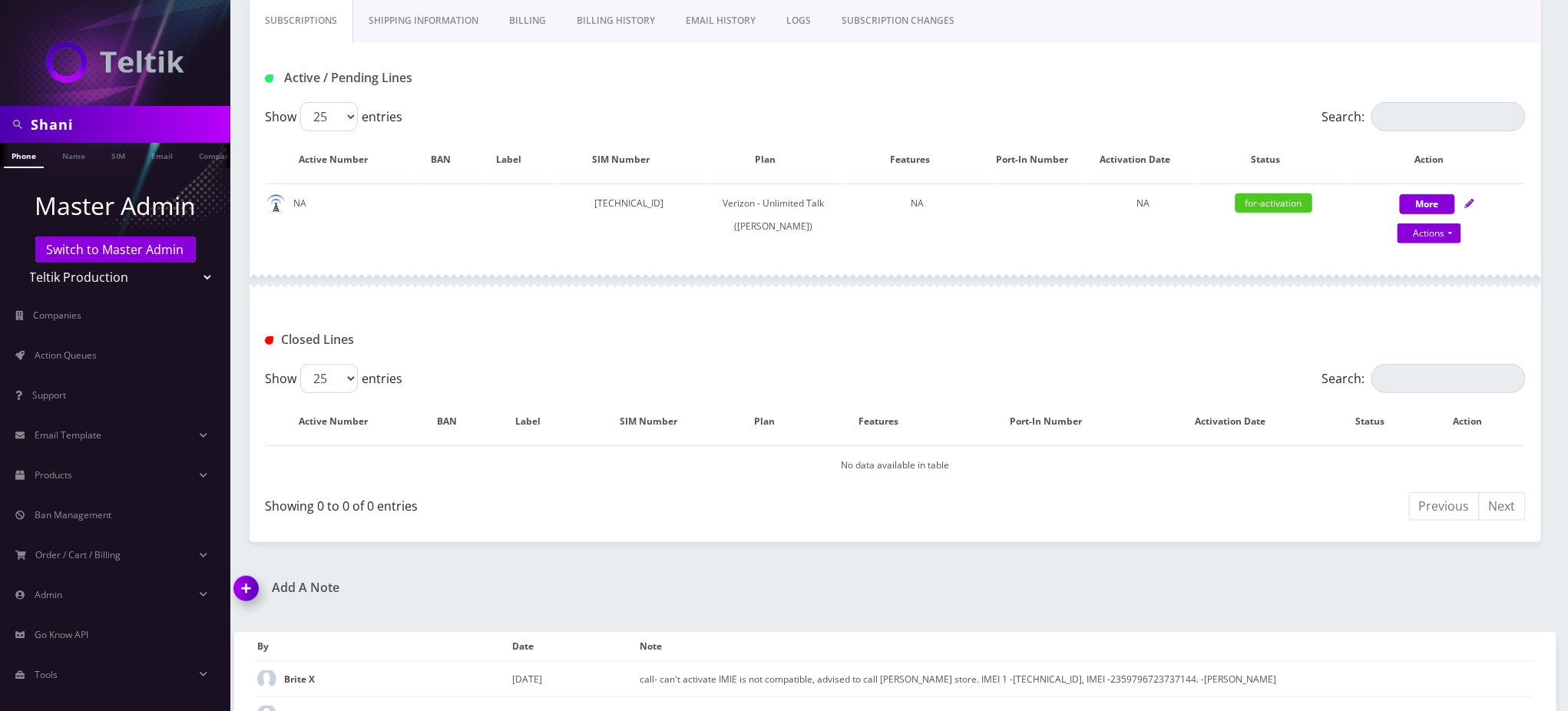
scroll to position [344, 0]
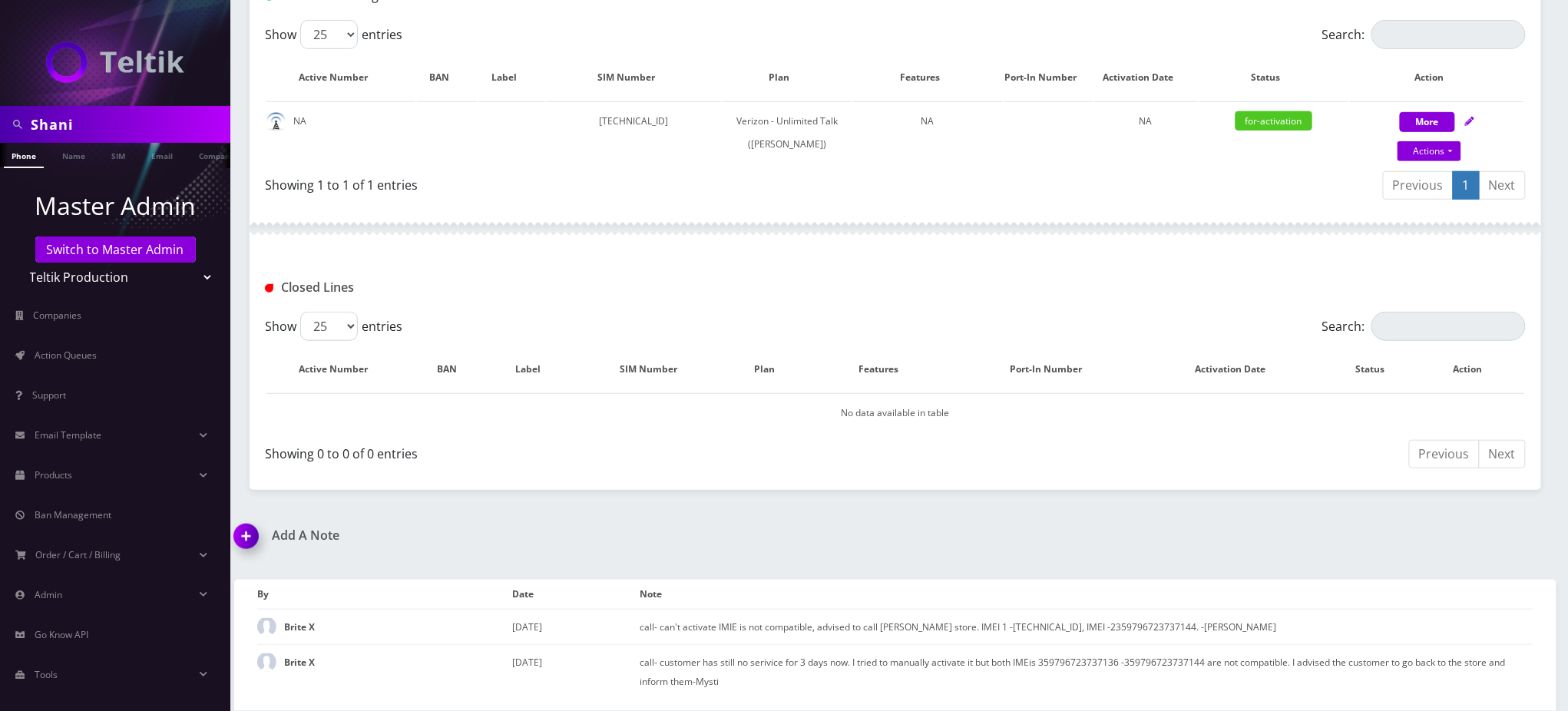
click at [241, 530] on img at bounding box center [249, 541] width 45 height 45
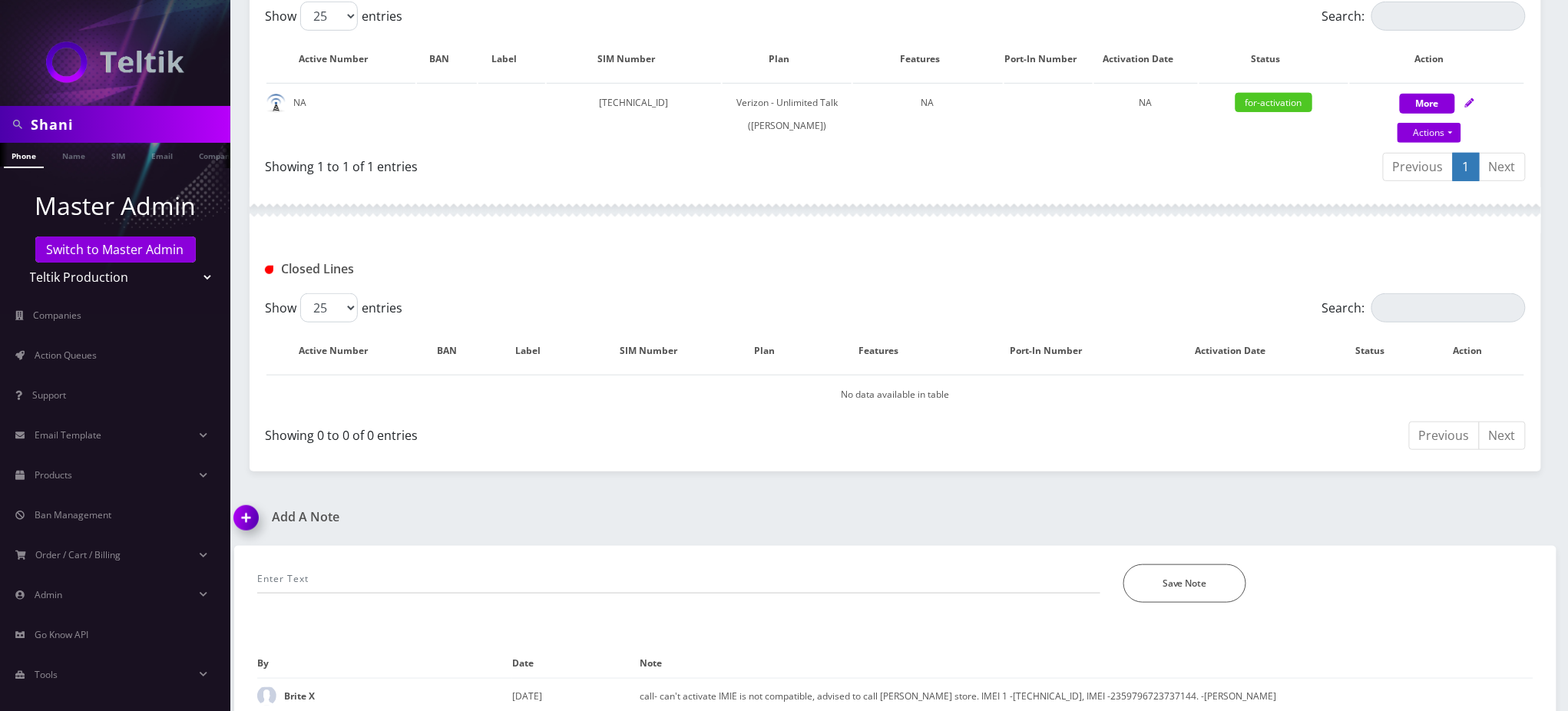
scroll to position [431, 0]
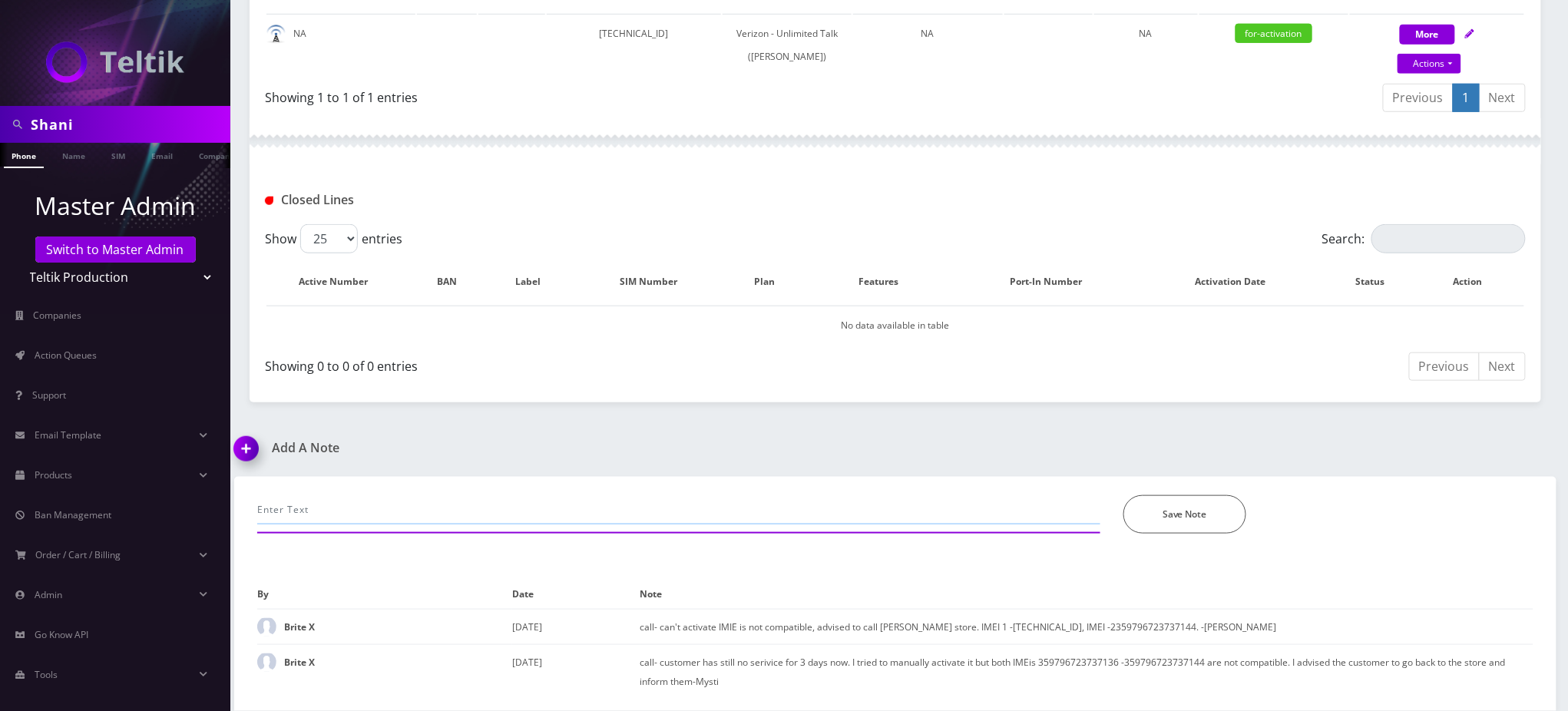
click at [420, 506] on input "text" at bounding box center [678, 509] width 843 height 29
paste input "354964712835338"
type input "updated IMEI to 354964712835338."
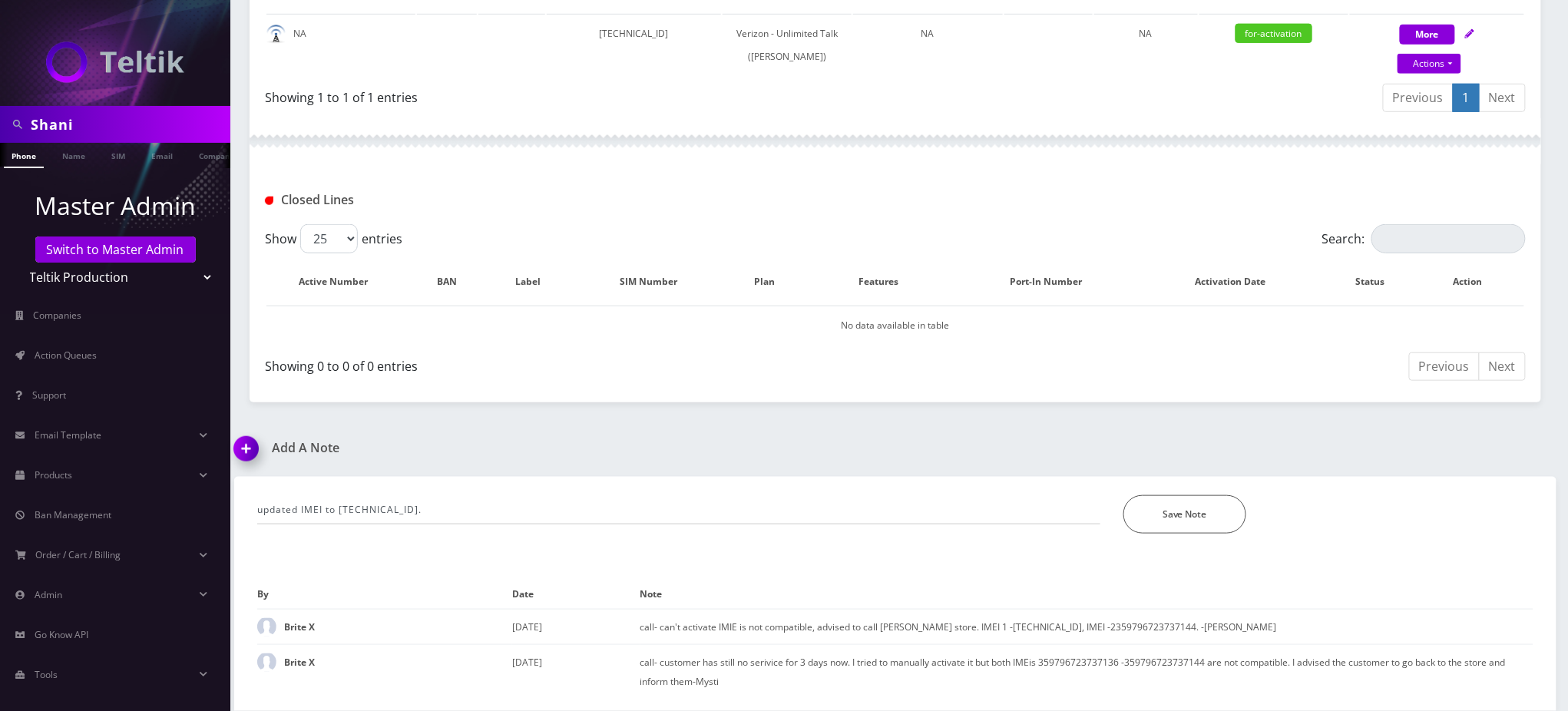
click at [815, 182] on div "Closed Lines" at bounding box center [895, 194] width 1292 height 60
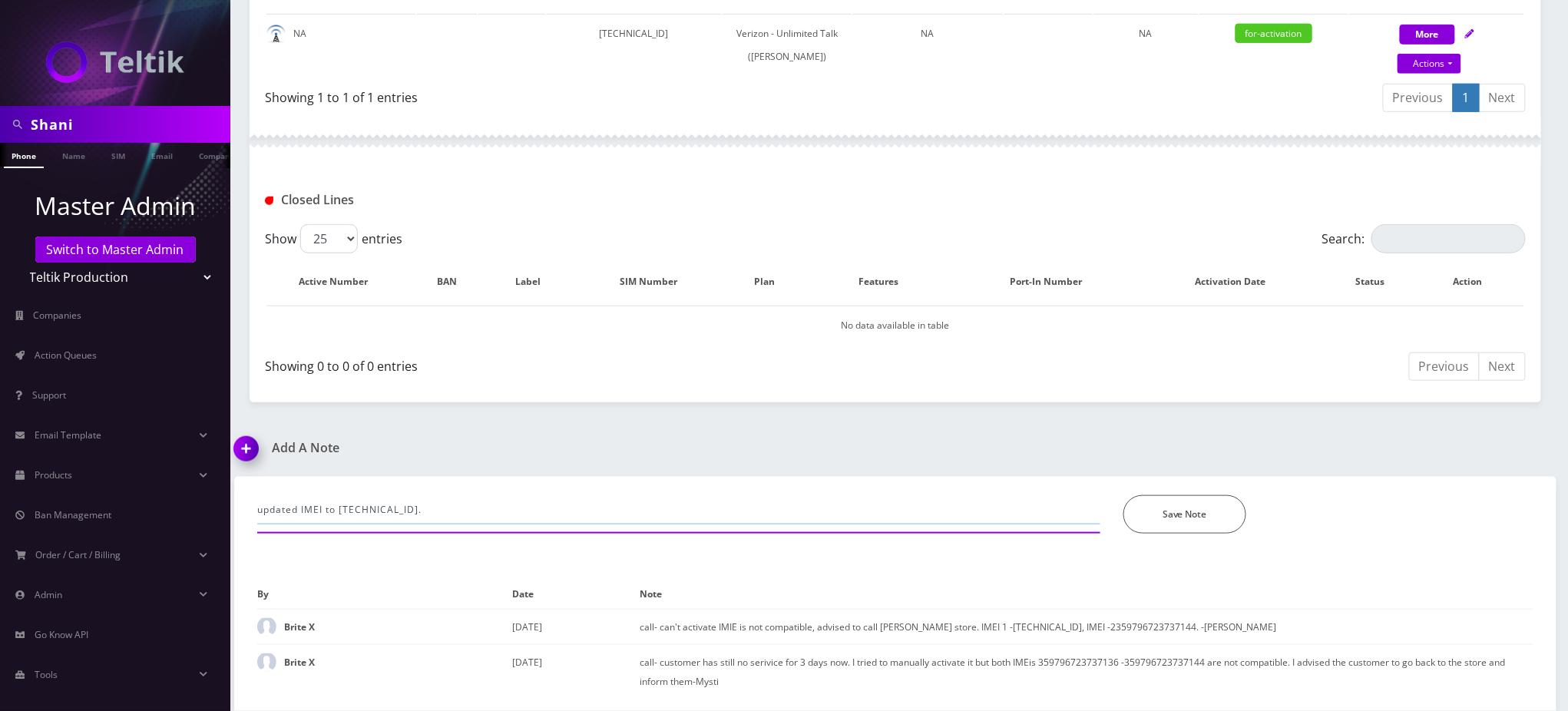
click at [386, 511] on input "updated IMEI to 354964712835338." at bounding box center [678, 509] width 843 height 29
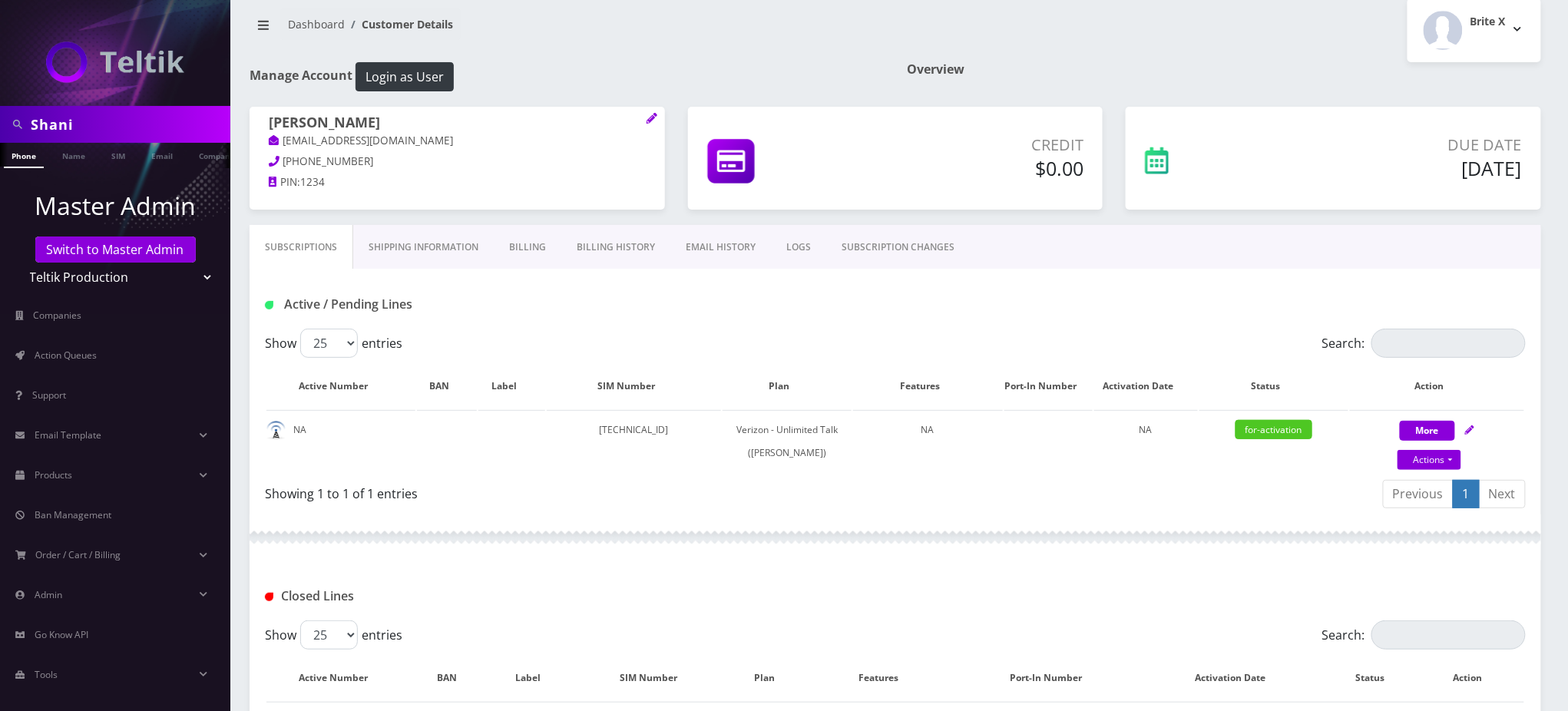
scroll to position [0, 0]
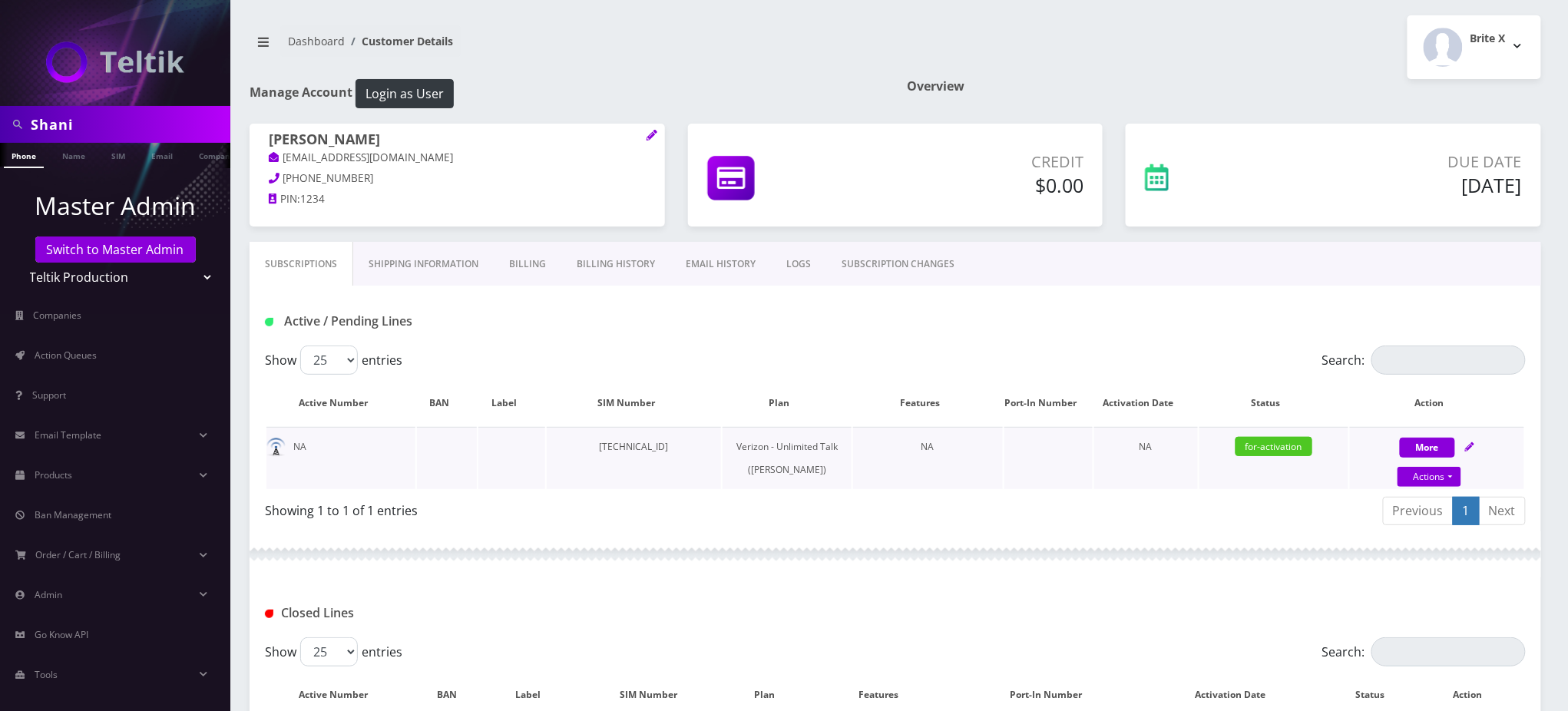
click at [632, 448] on td "[TECHNICAL_ID]" at bounding box center [634, 457] width 175 height 62
copy td "[TECHNICAL_ID]"
click at [672, 443] on td "[TECHNICAL_ID]" at bounding box center [634, 457] width 175 height 62
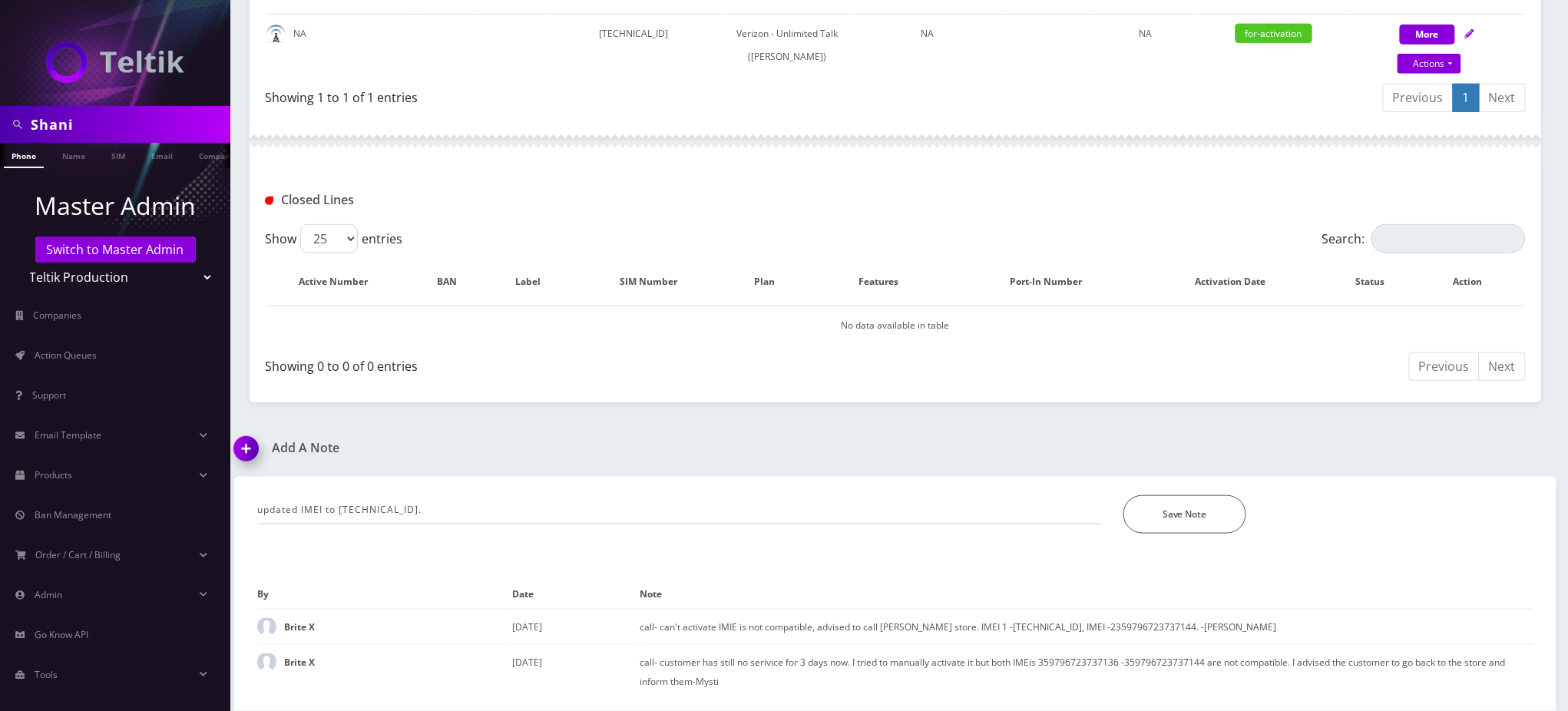
scroll to position [431, 0]
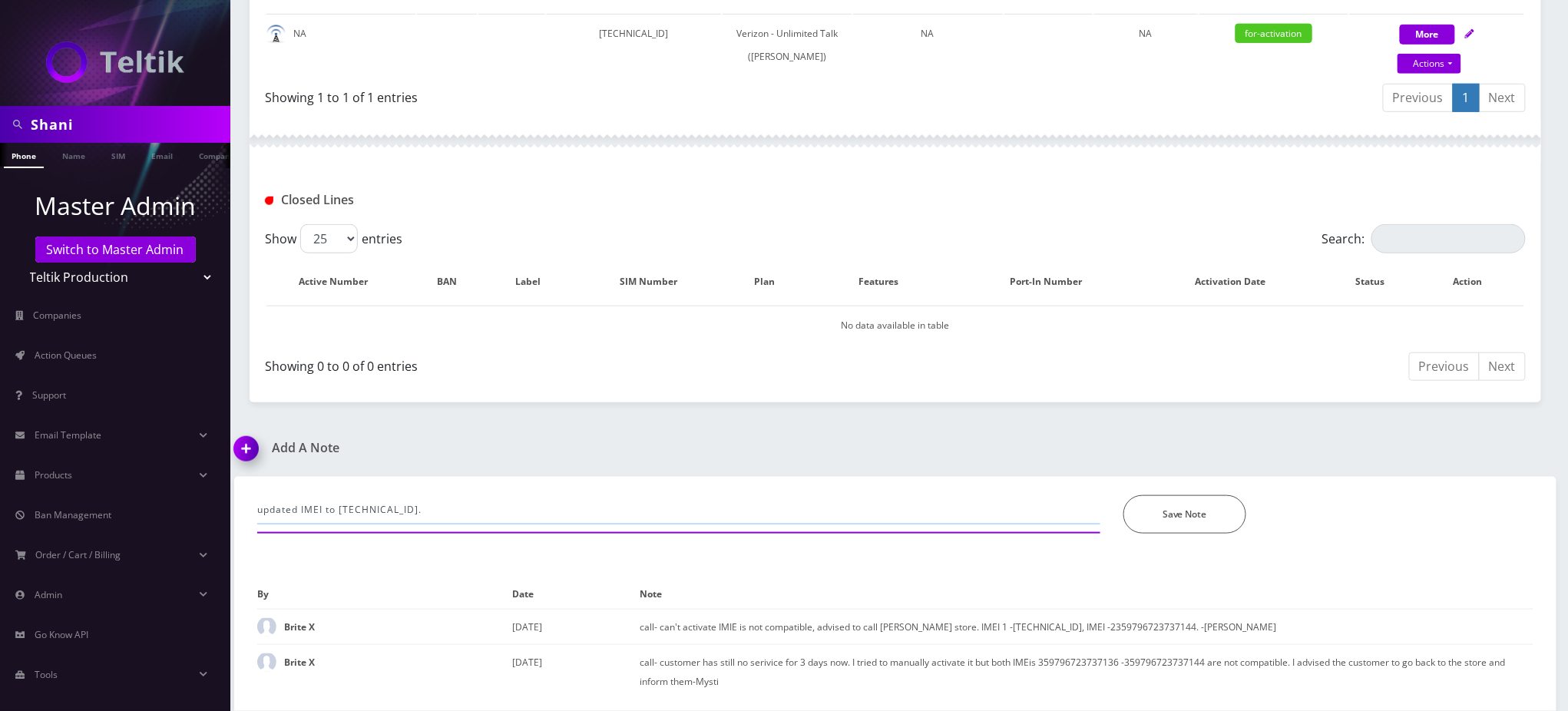
click at [385, 515] on input "updated IMEI to 354964712835338." at bounding box center [678, 509] width 843 height 29
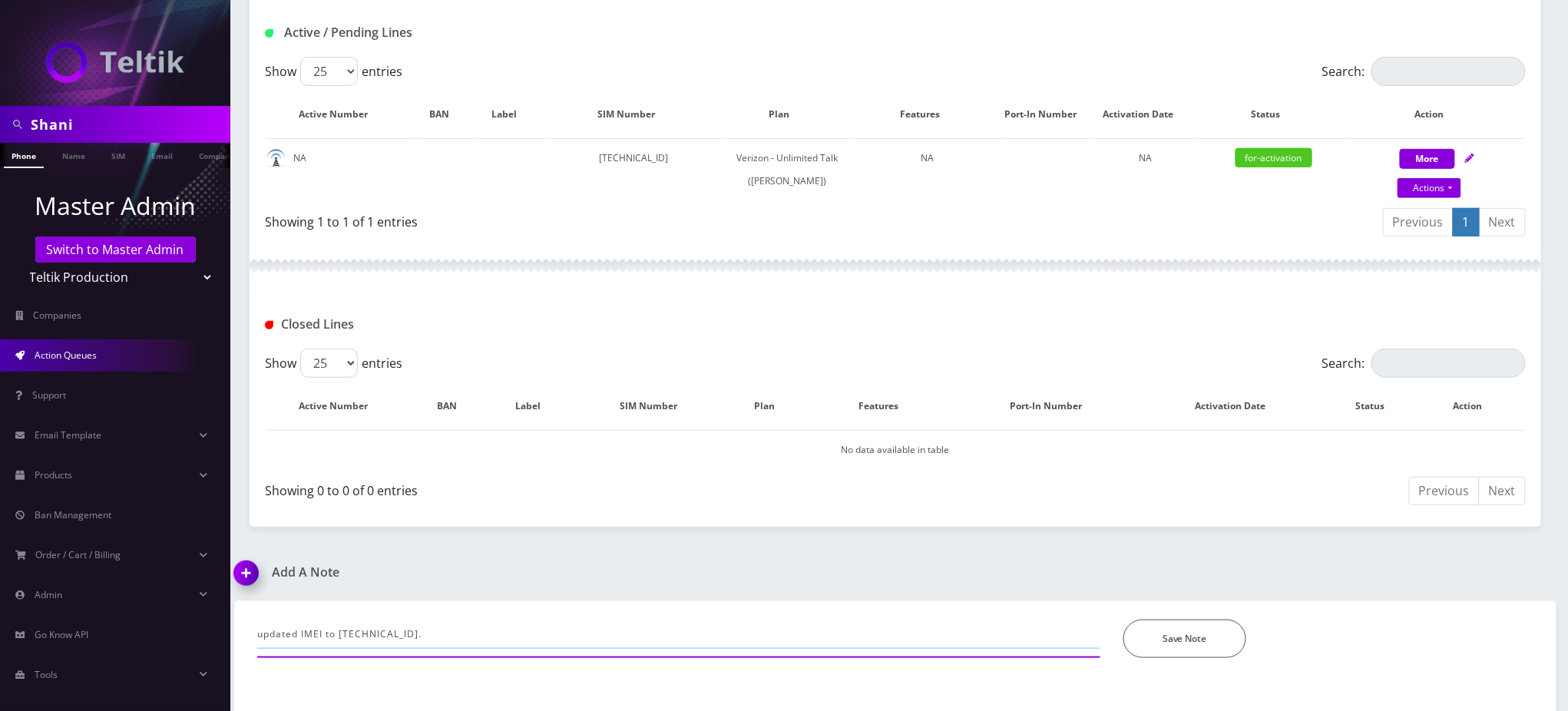
scroll to position [22, 0]
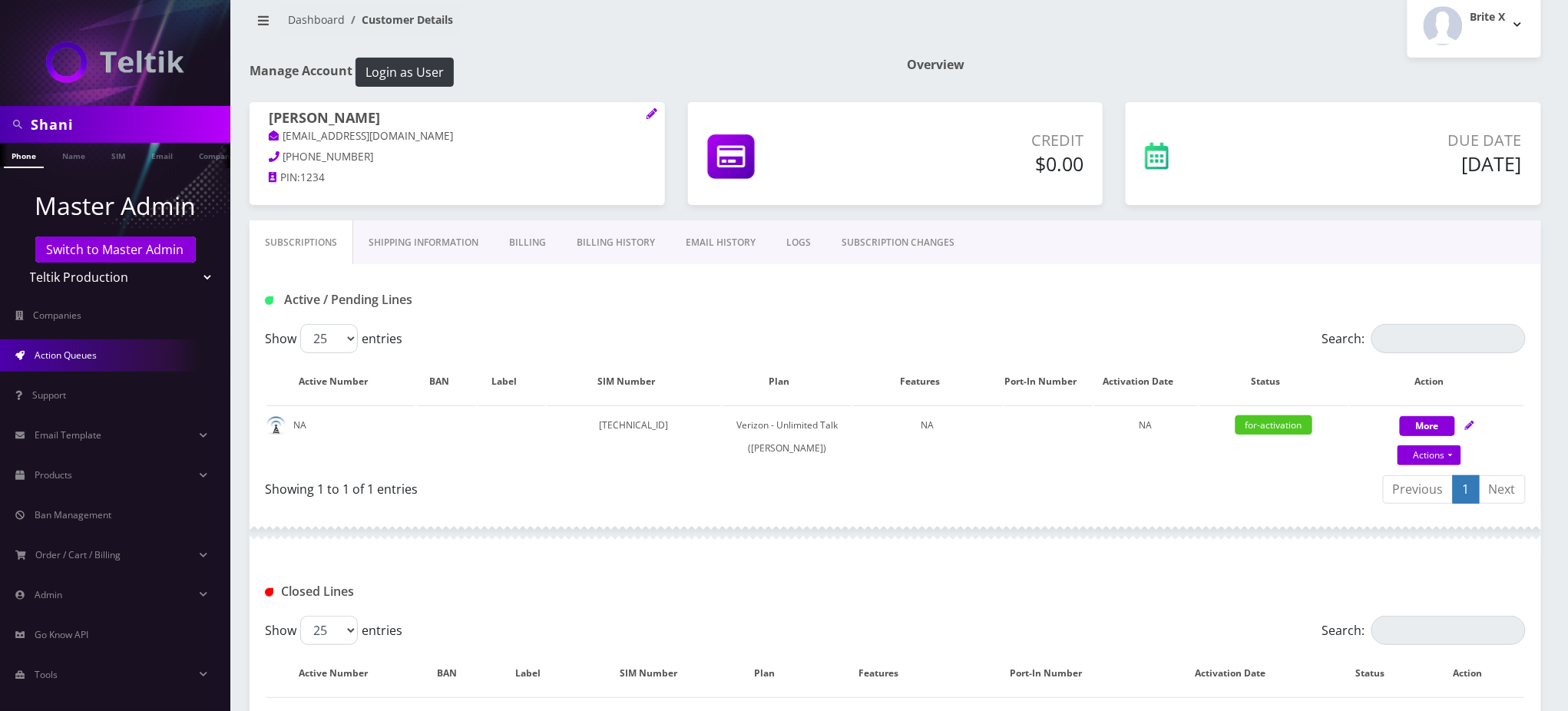
click at [85, 349] on span "Action Queues" at bounding box center [66, 355] width 62 height 13
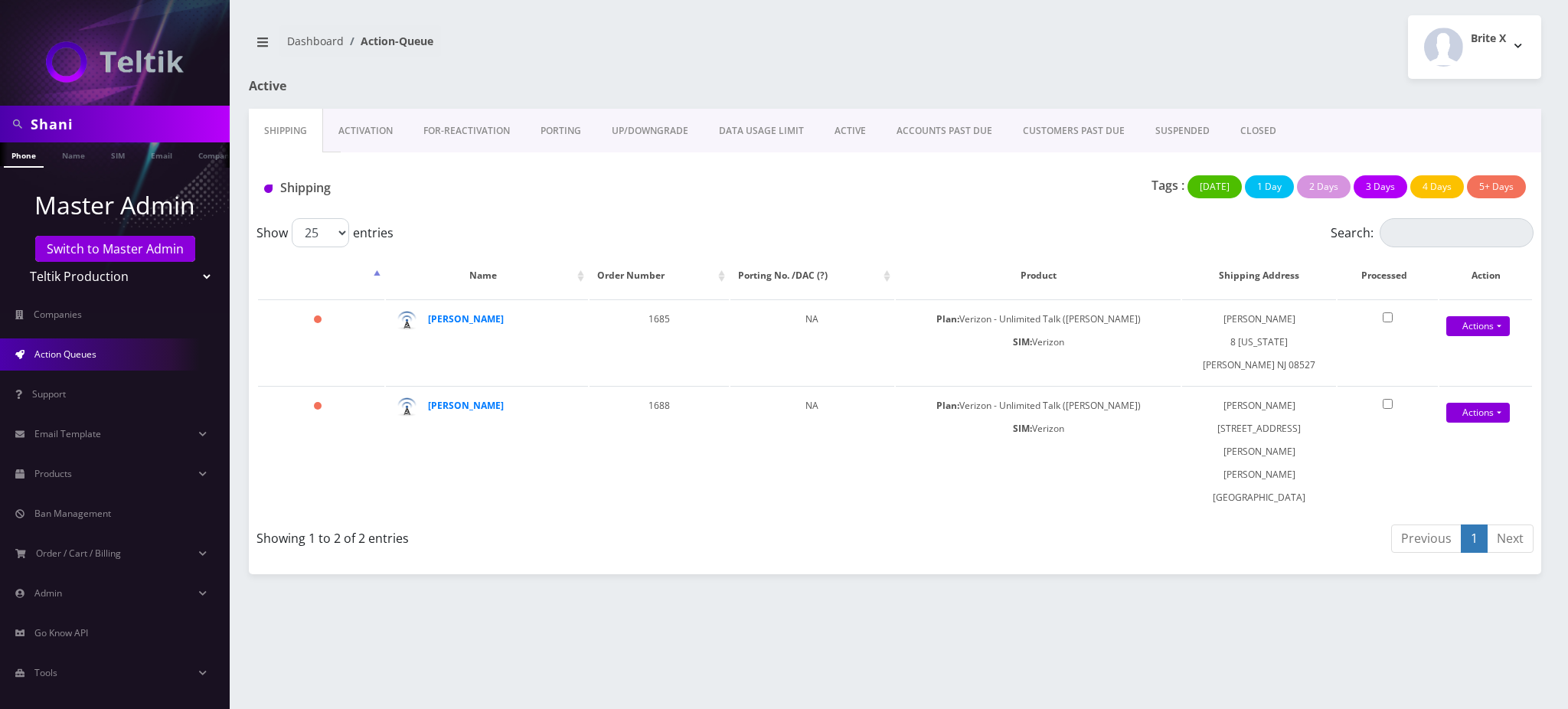
click at [371, 129] on link "Activation" at bounding box center [365, 130] width 85 height 44
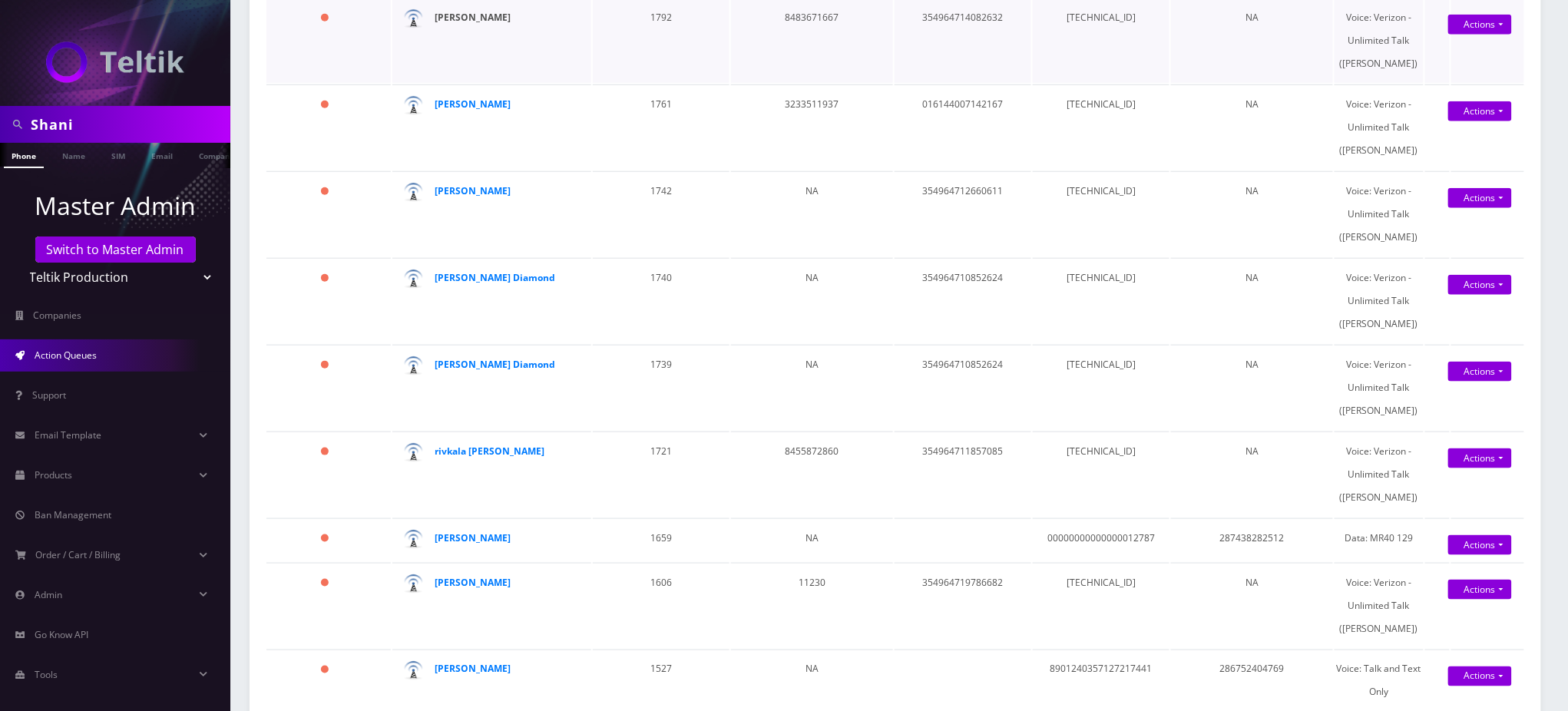
scroll to position [102, 0]
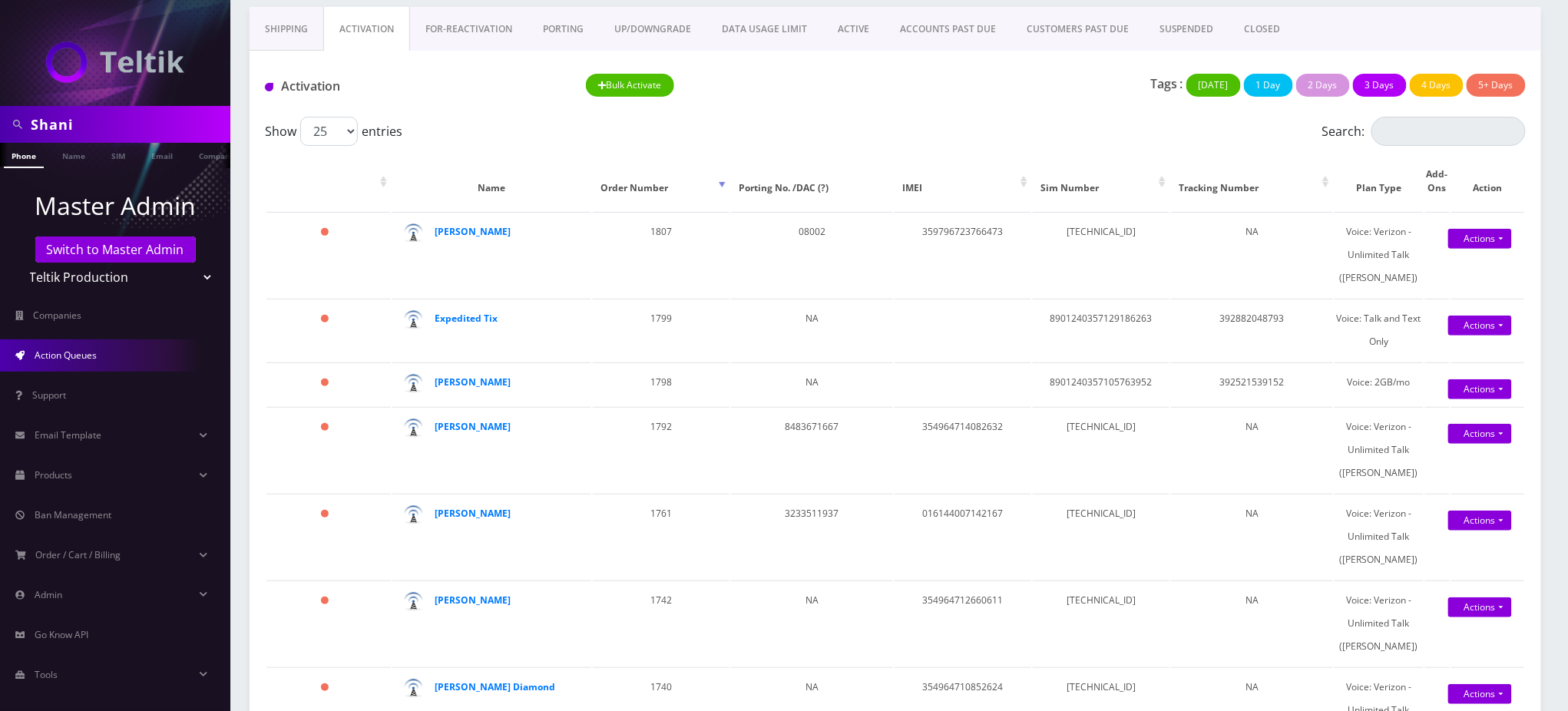
click at [557, 32] on link "PORTING" at bounding box center [563, 28] width 71 height 44
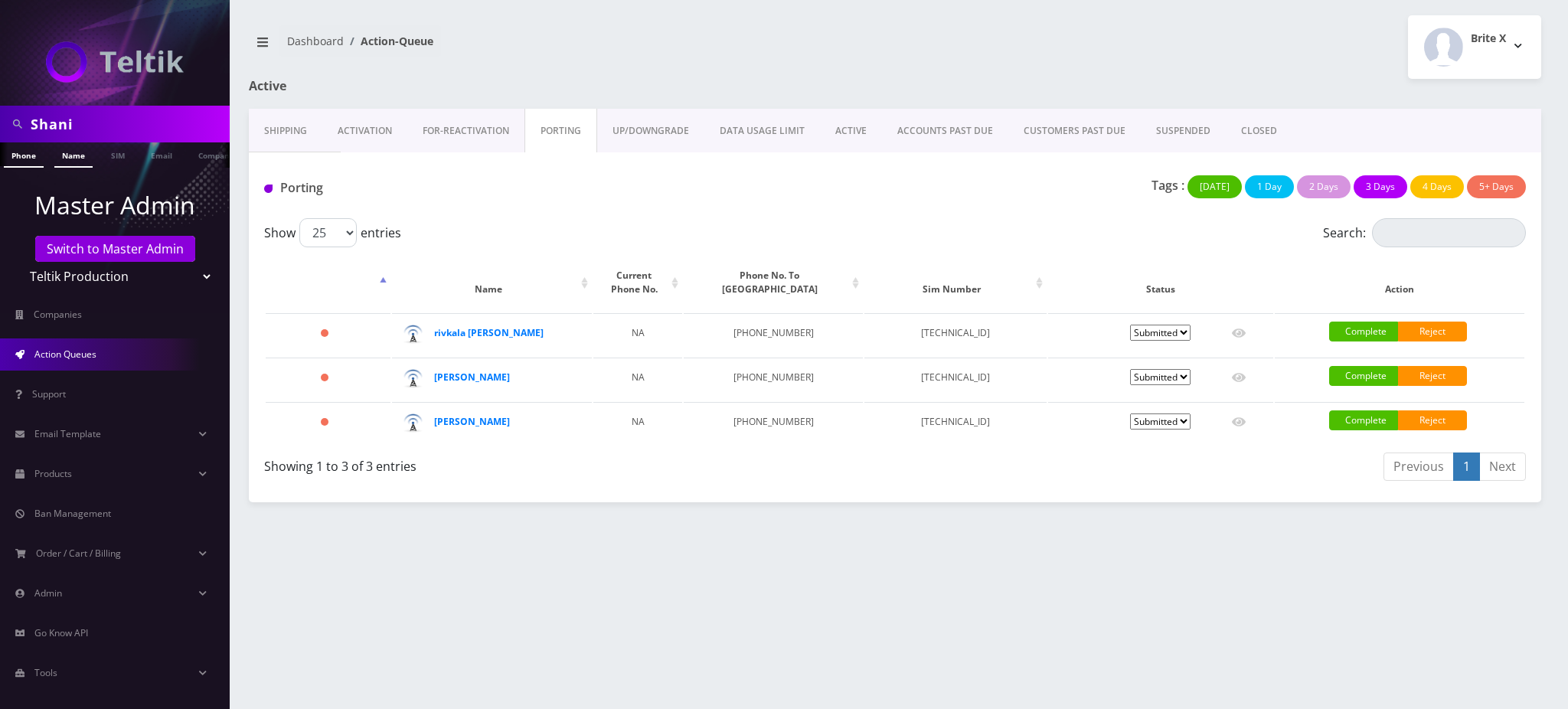
click at [73, 156] on link "Name" at bounding box center [73, 155] width 38 height 25
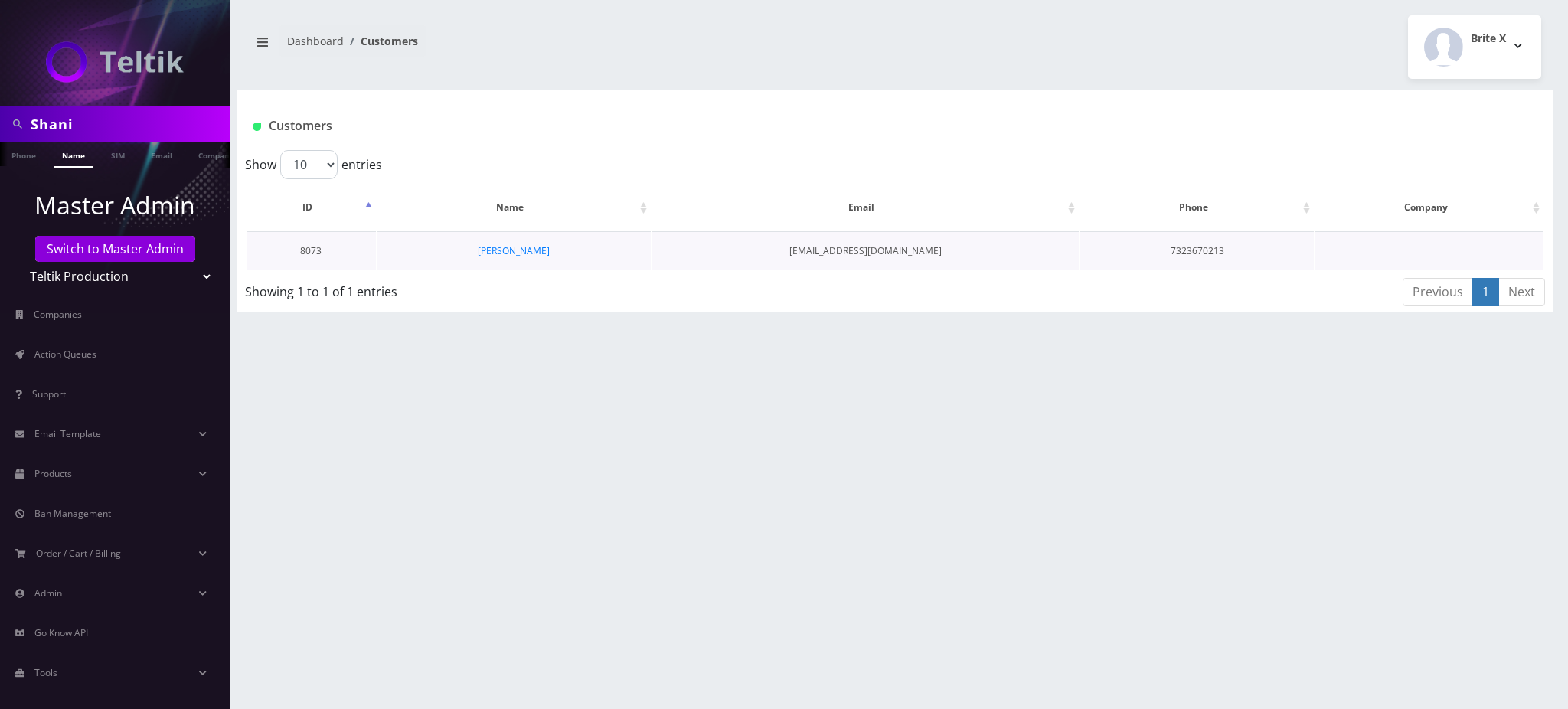
click at [494, 258] on td "[PERSON_NAME]" at bounding box center [514, 251] width 274 height 39
click at [503, 249] on link "[PERSON_NAME]" at bounding box center [513, 251] width 72 height 13
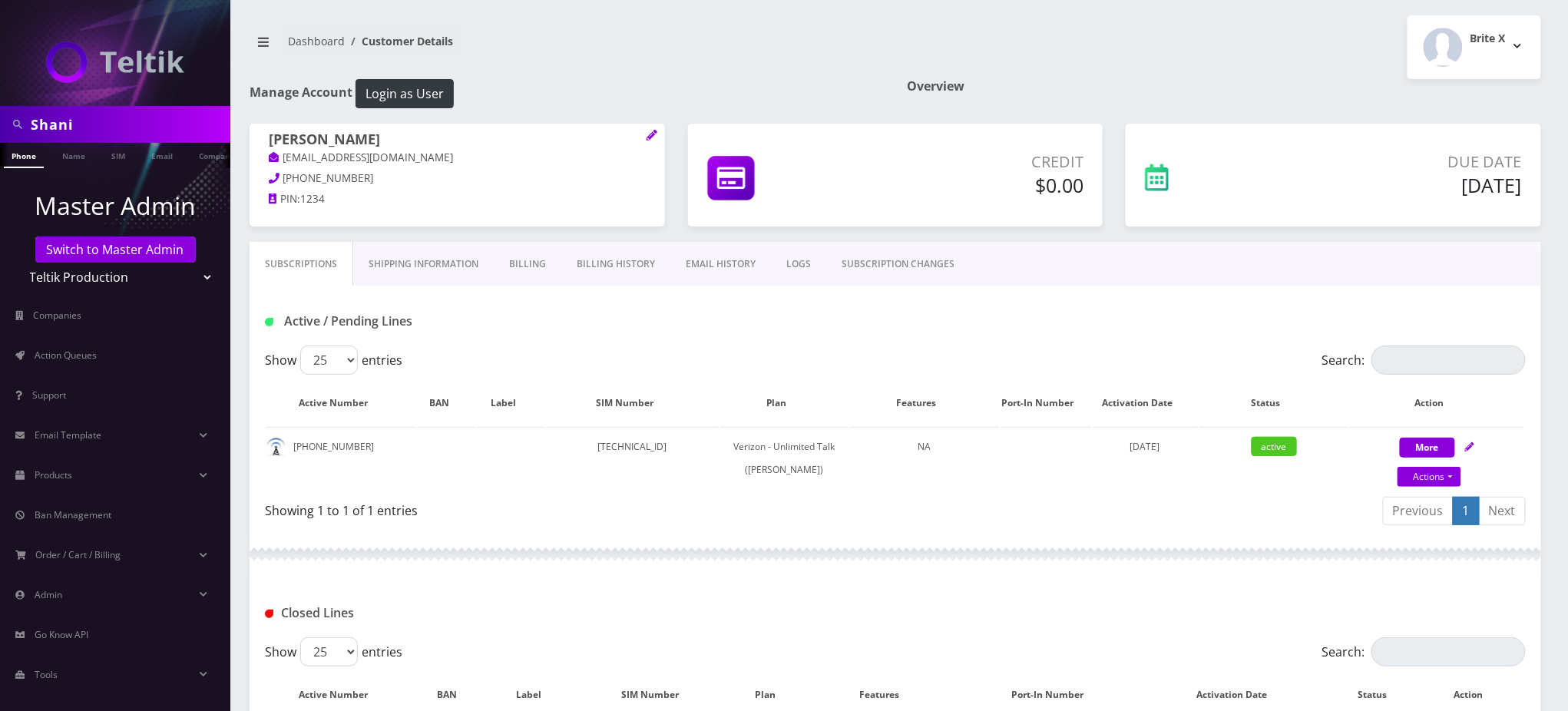
click at [1317, 77] on div "Brite X Logout" at bounding box center [1224, 47] width 658 height 64
click at [784, 31] on nav "Dashboard Customer Details" at bounding box center [567, 47] width 634 height 44
click at [1097, 65] on div "Brite X Logout" at bounding box center [1224, 47] width 658 height 64
click at [1317, 50] on div "Brite X Logout" at bounding box center [1224, 47] width 658 height 64
click at [758, 48] on nav "Dashboard Customer Details" at bounding box center [567, 47] width 634 height 44
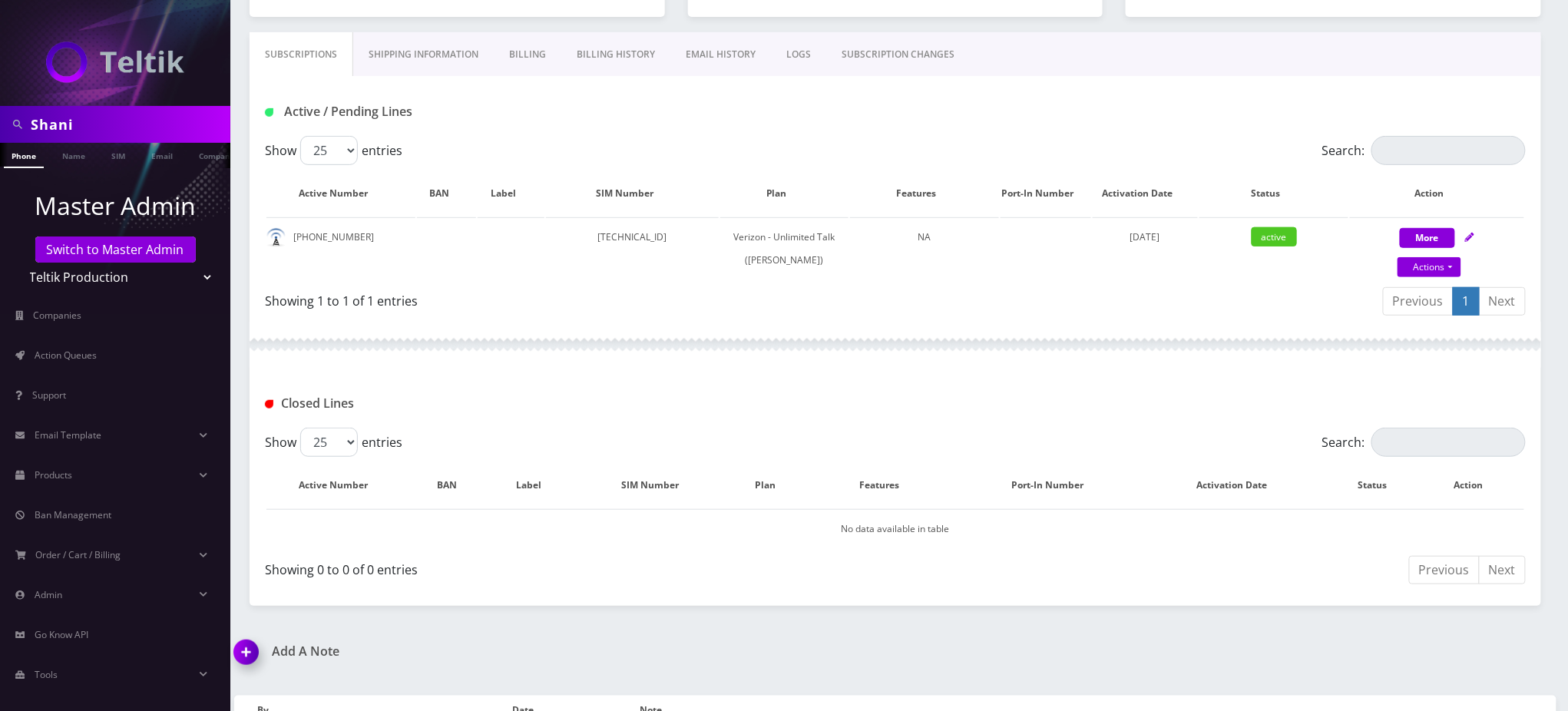
scroll to position [321, 0]
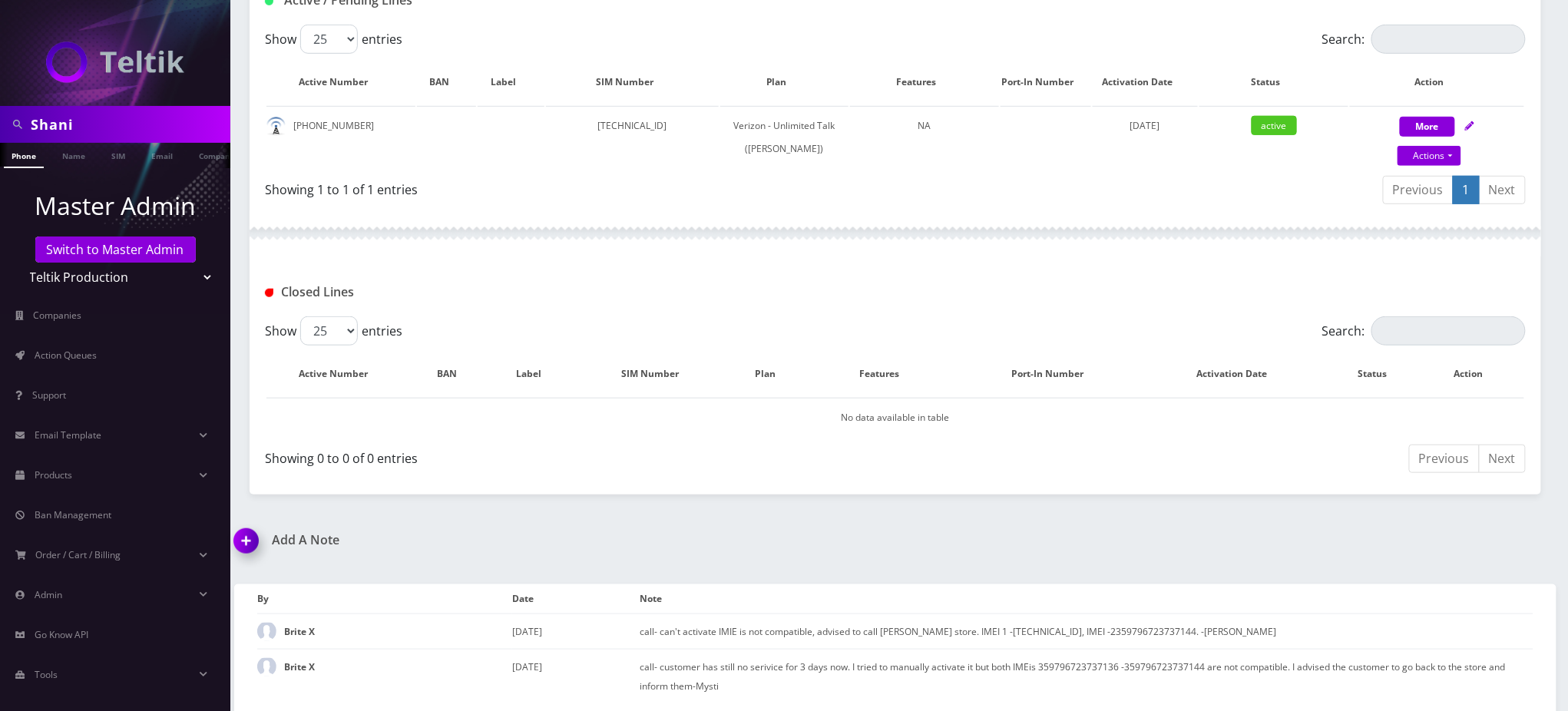
click at [249, 532] on img at bounding box center [249, 546] width 45 height 45
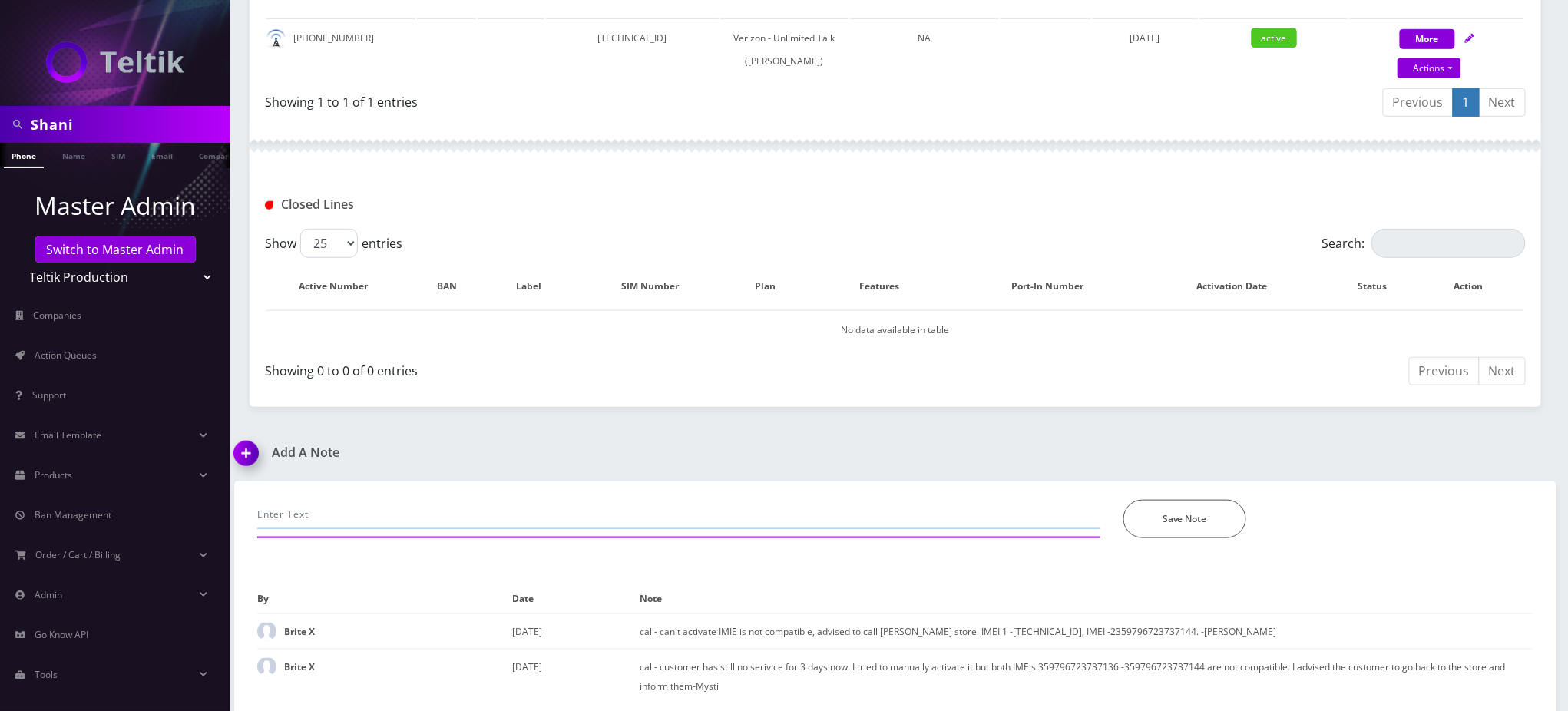
click at [433, 510] on input "text" at bounding box center [678, 514] width 843 height 29
